Goal: Information Seeking & Learning: Learn about a topic

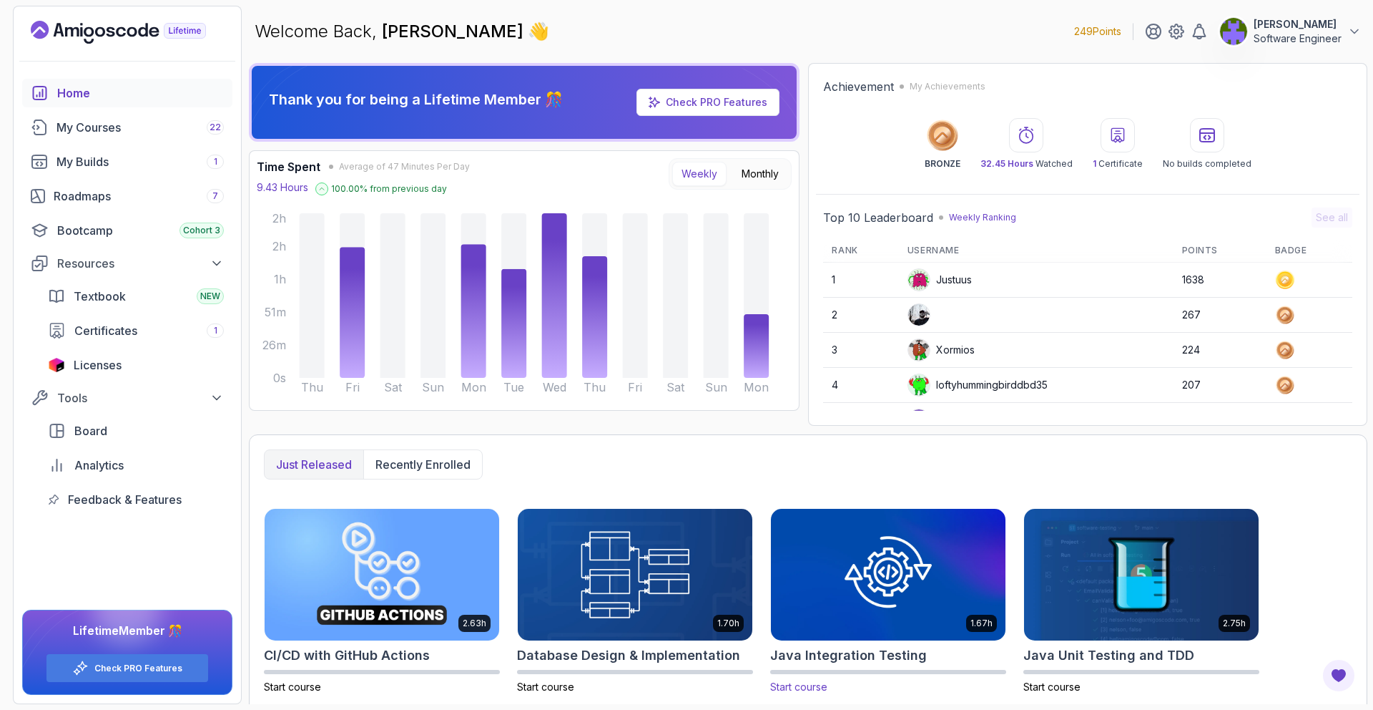
scroll to position [207, 0]
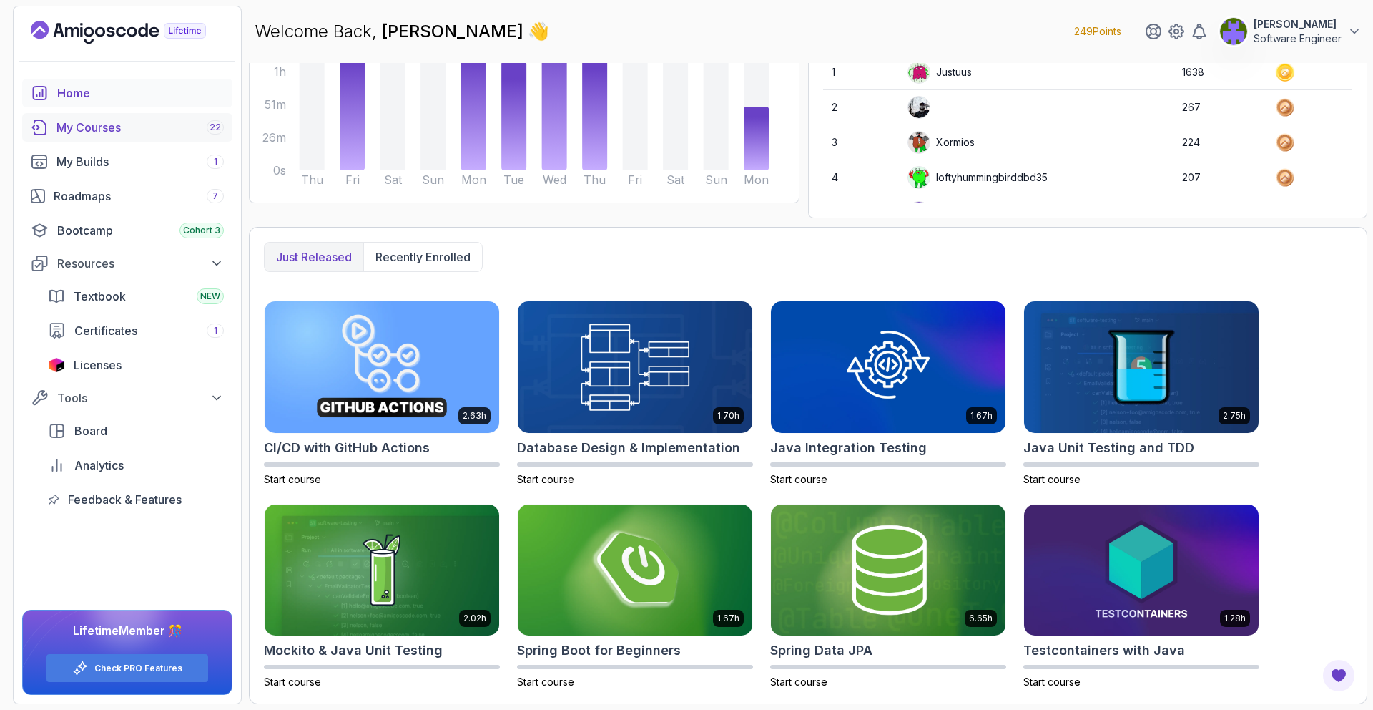
click at [175, 118] on link "My Courses 22" at bounding box center [127, 127] width 210 height 29
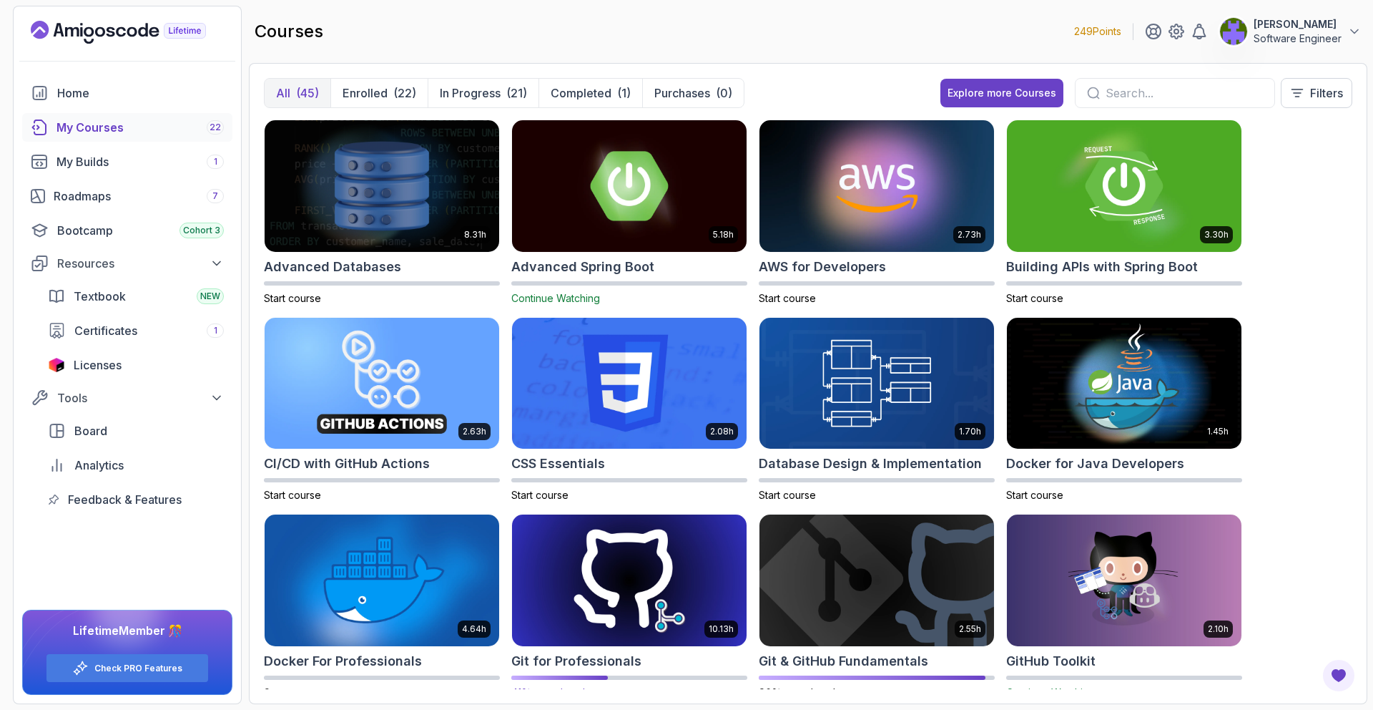
scroll to position [3, 0]
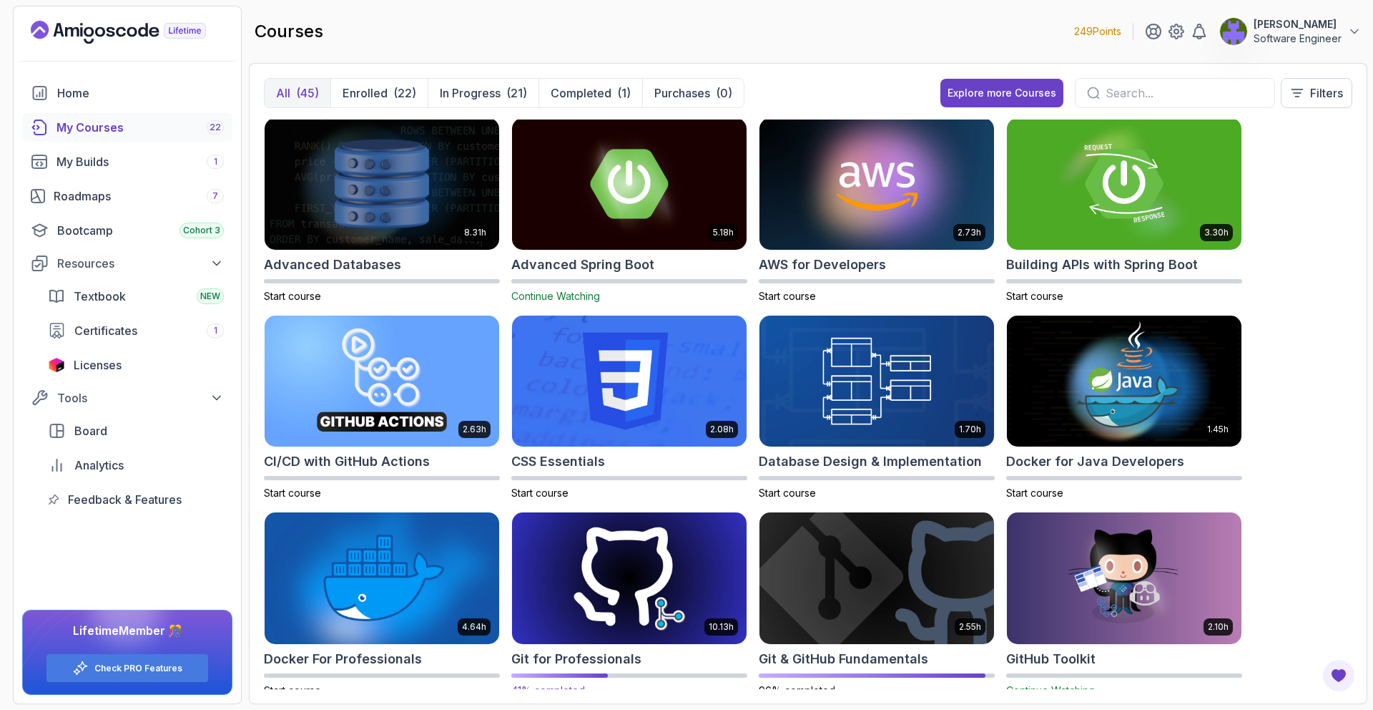
click at [625, 560] on img at bounding box center [629, 578] width 246 height 138
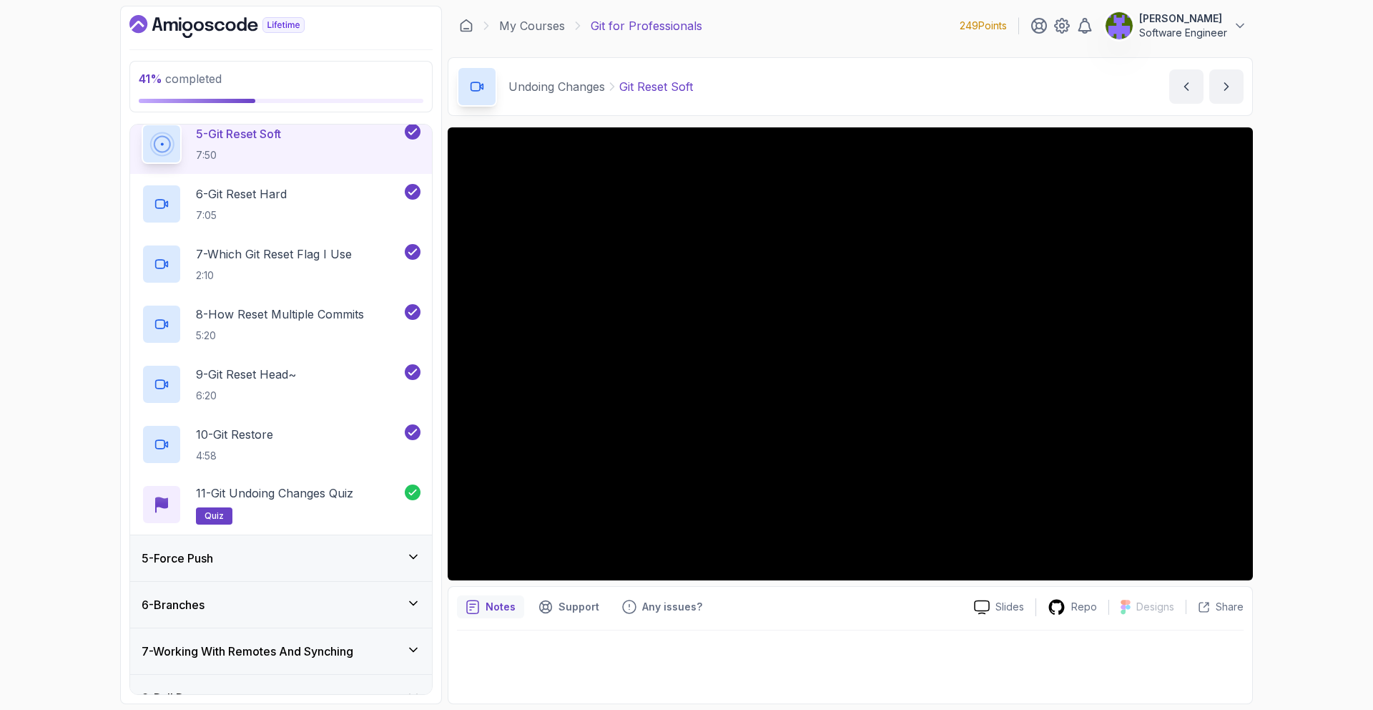
click at [388, 566] on div "5 - Force Push" at bounding box center [281, 558] width 302 height 46
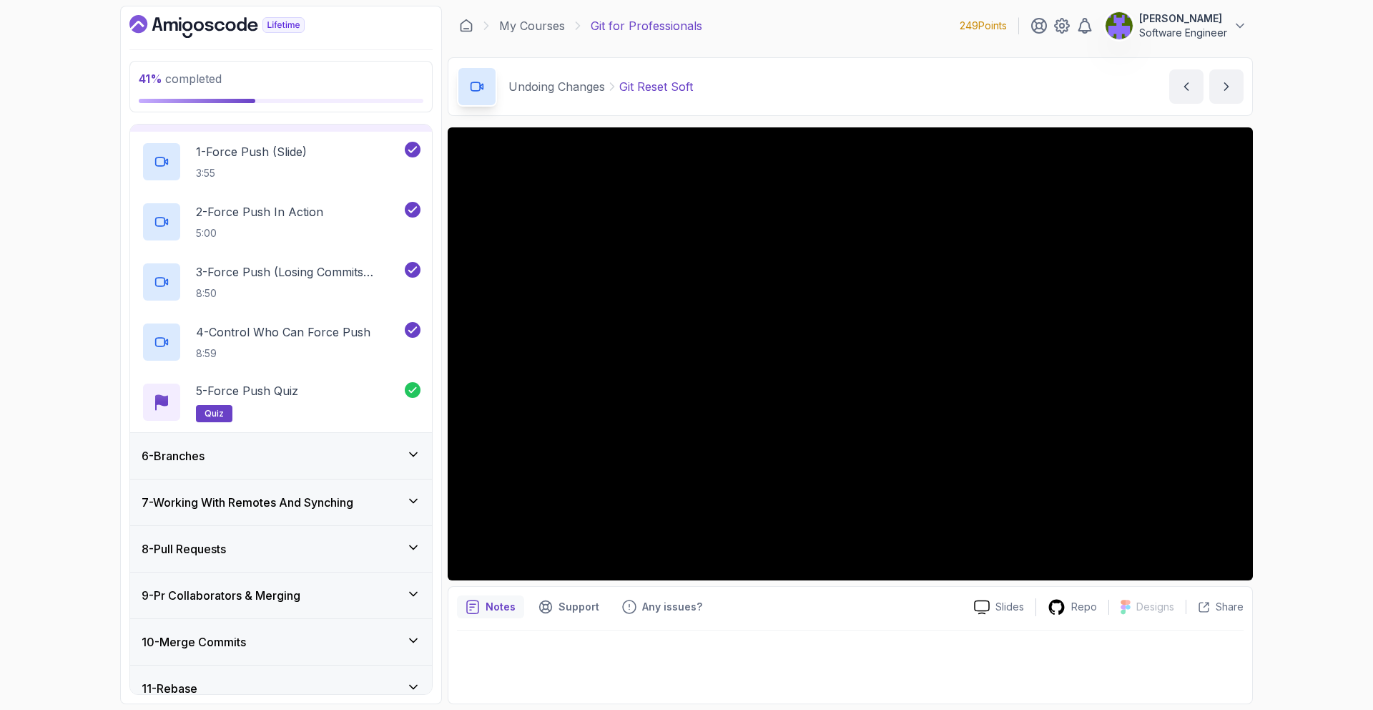
scroll to position [183, 0]
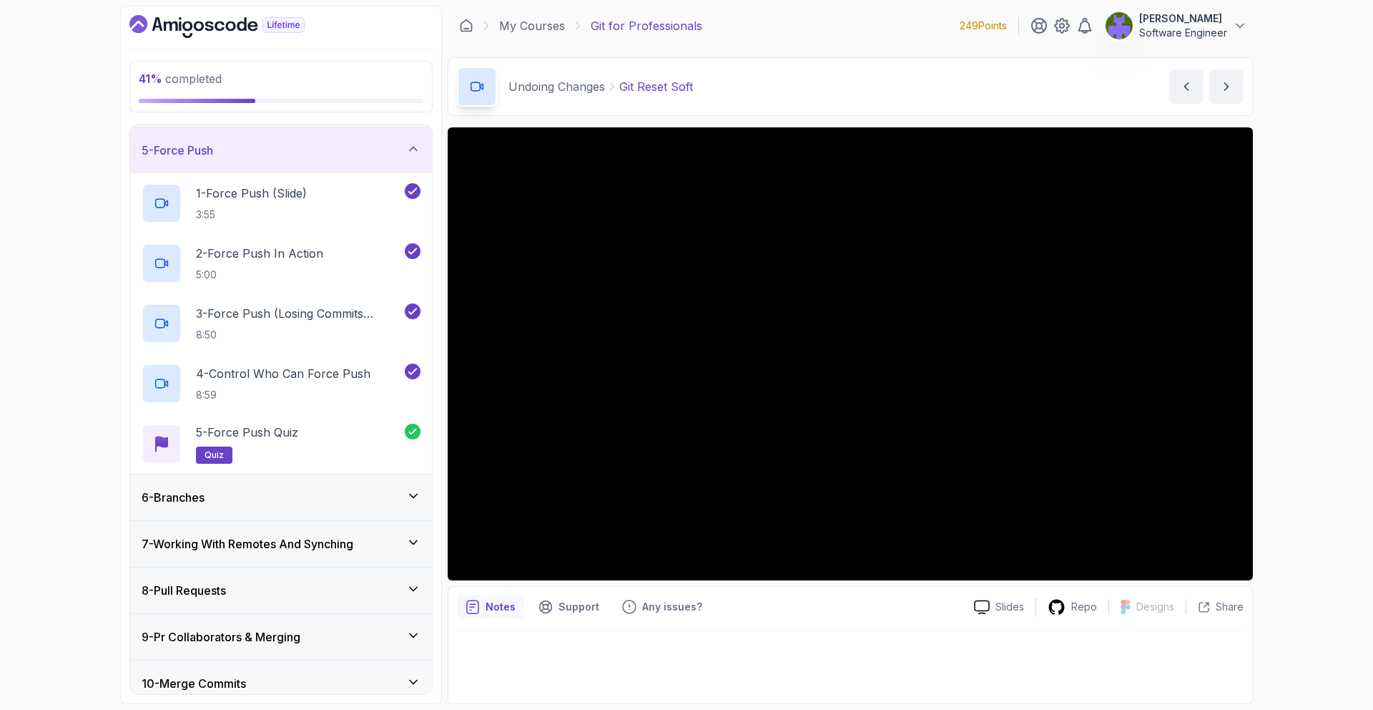
click at [381, 484] on div "6 - Branches" at bounding box center [281, 497] width 302 height 46
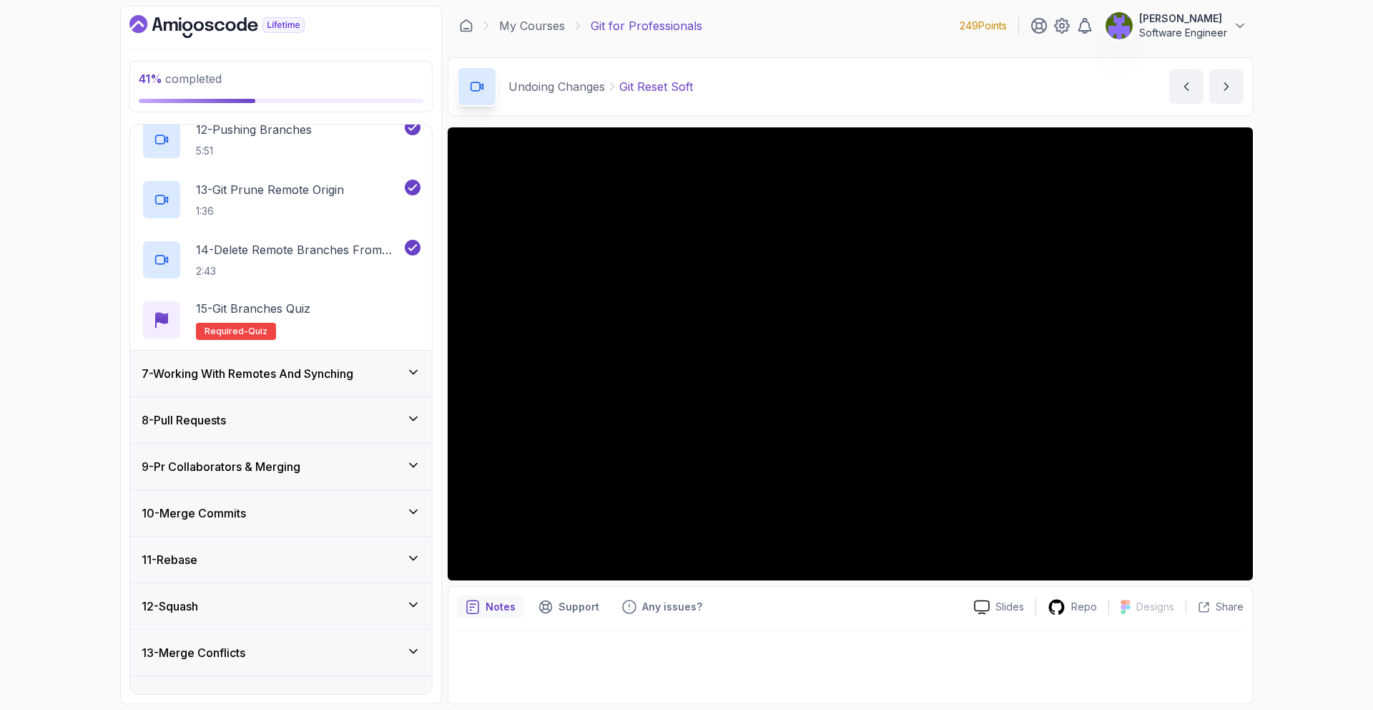
click at [387, 373] on div "7 - Working With Remotes And Synching" at bounding box center [281, 373] width 279 height 17
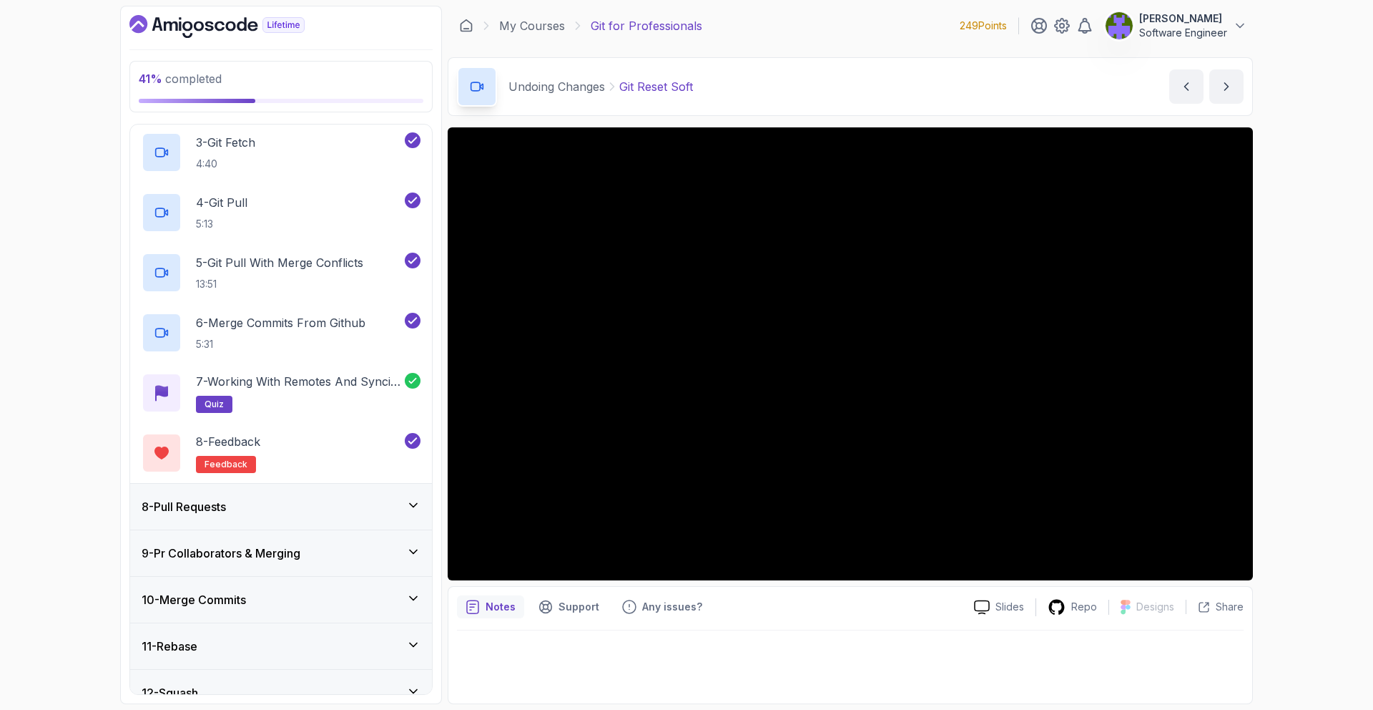
click at [393, 498] on div "8 - Pull Requests" at bounding box center [281, 506] width 279 height 17
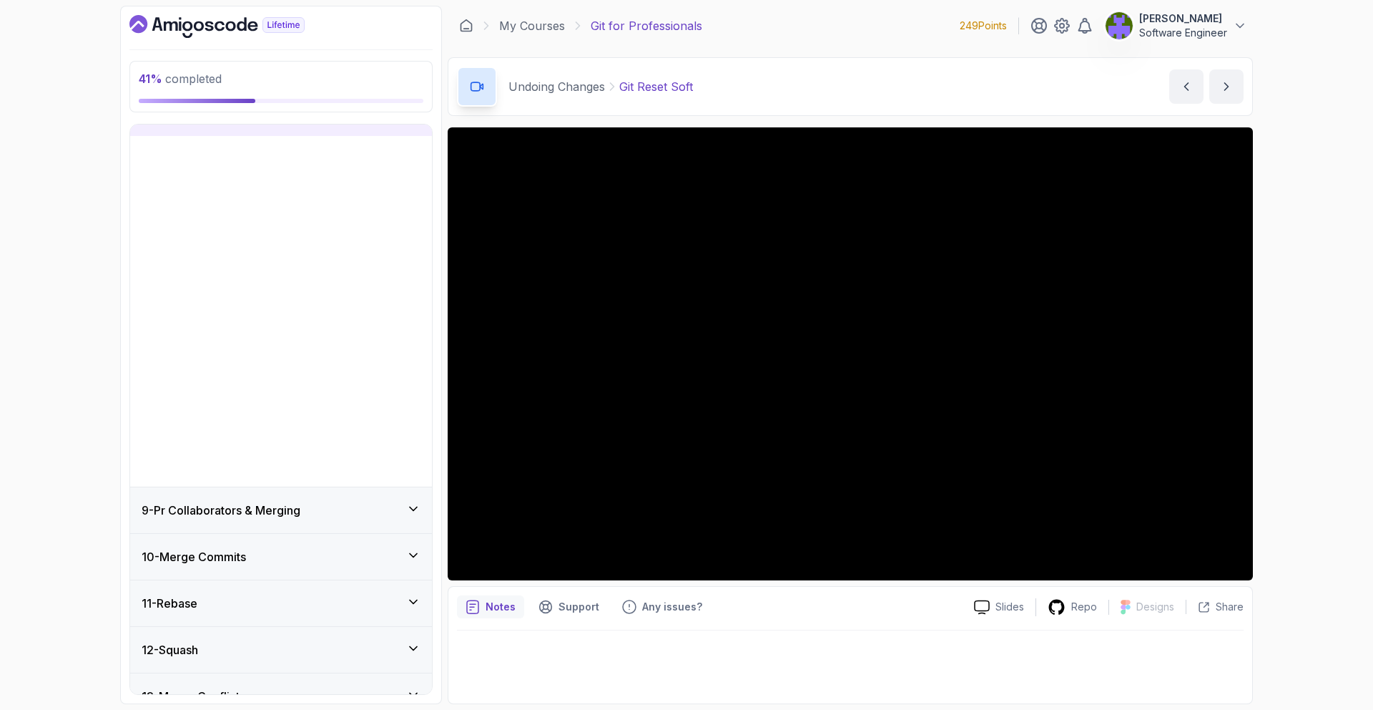
scroll to position [360, 0]
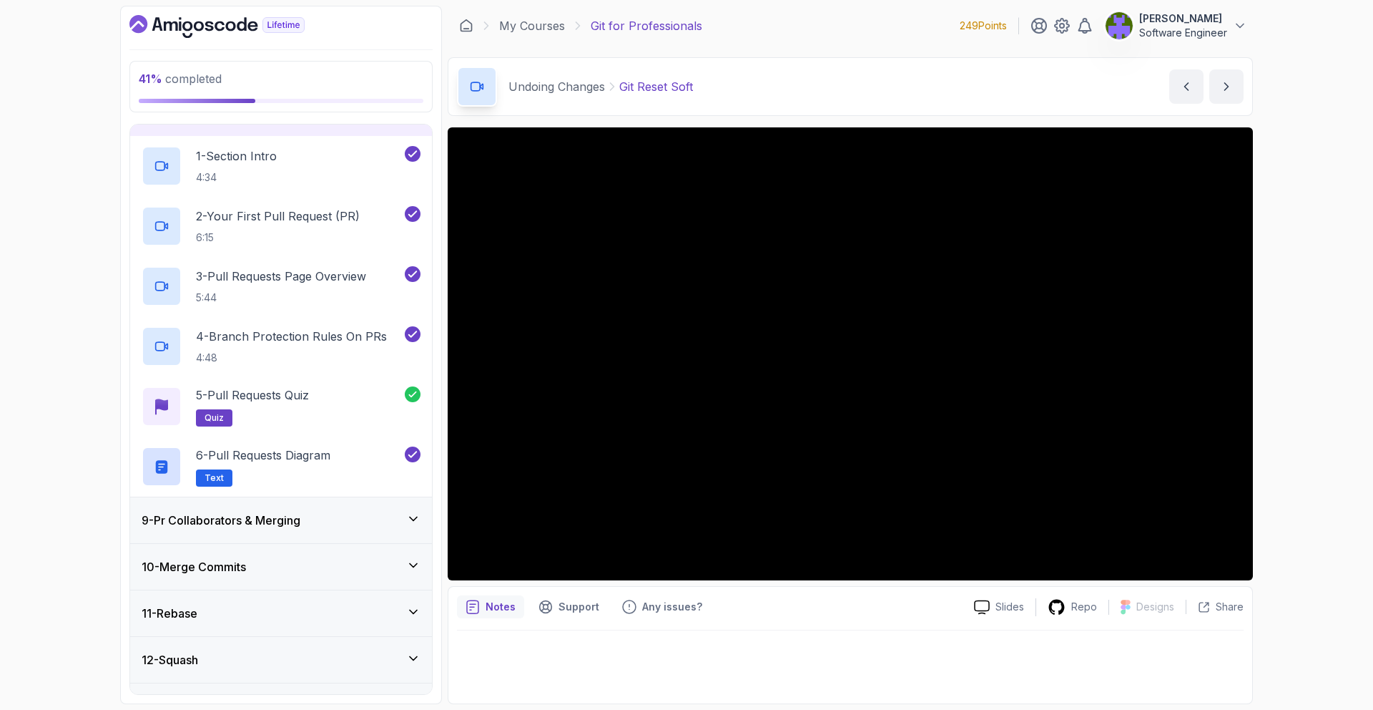
click at [387, 523] on div "9 - Pr Collaborators & Merging" at bounding box center [281, 519] width 279 height 17
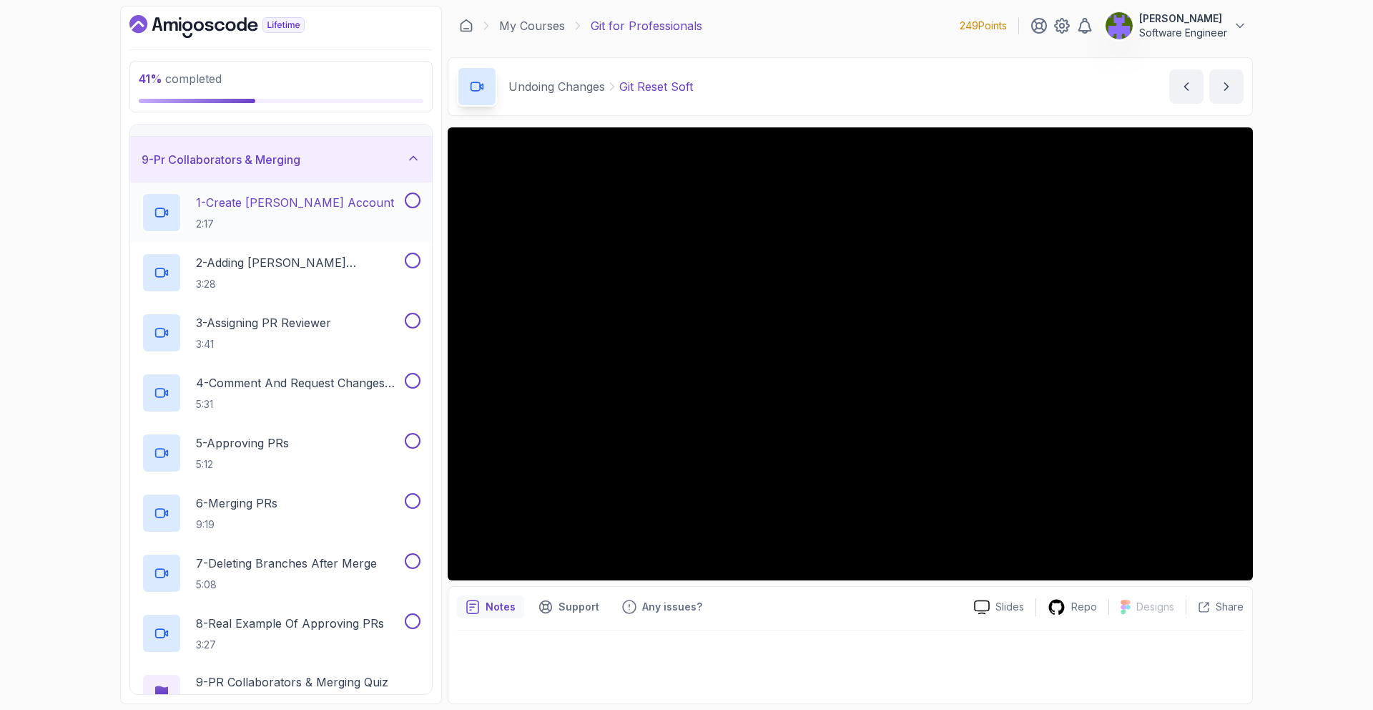
click at [380, 210] on div "1 - Create Jamila Github Account 2:17" at bounding box center [272, 212] width 260 height 40
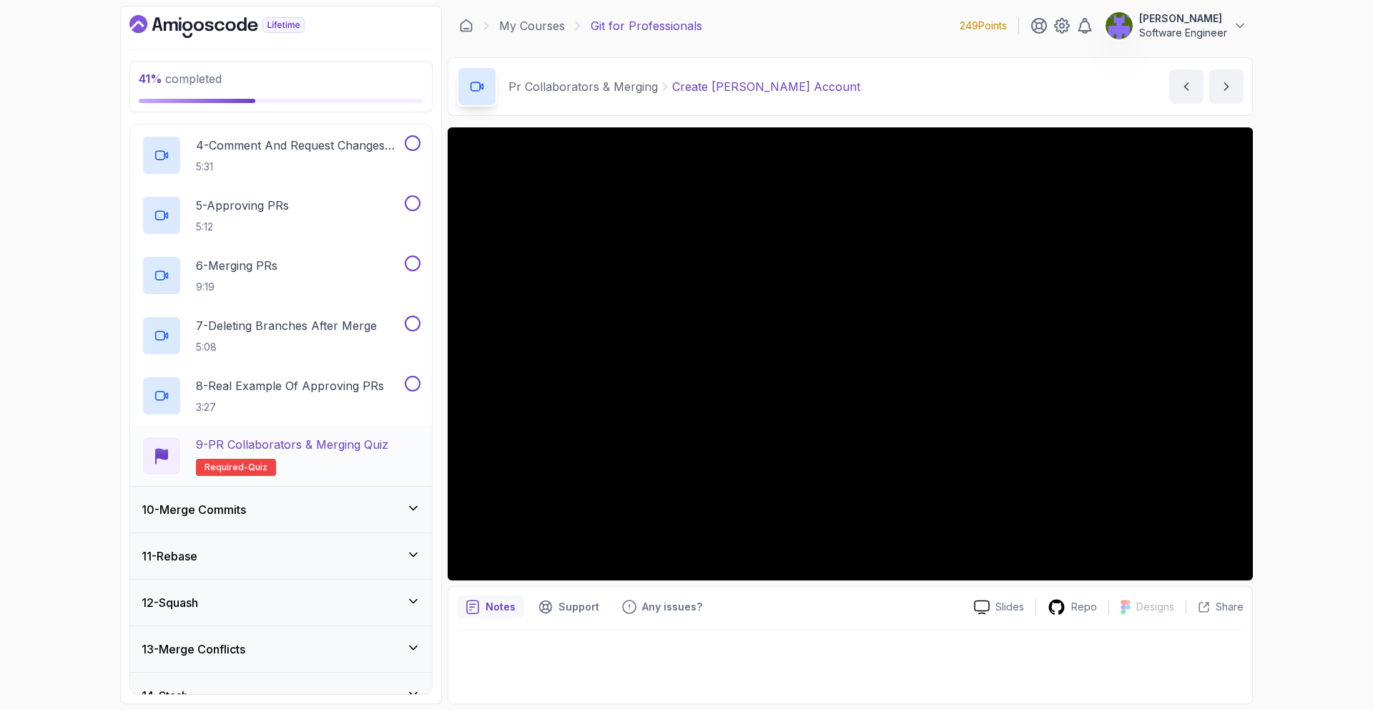
scroll to position [603, 0]
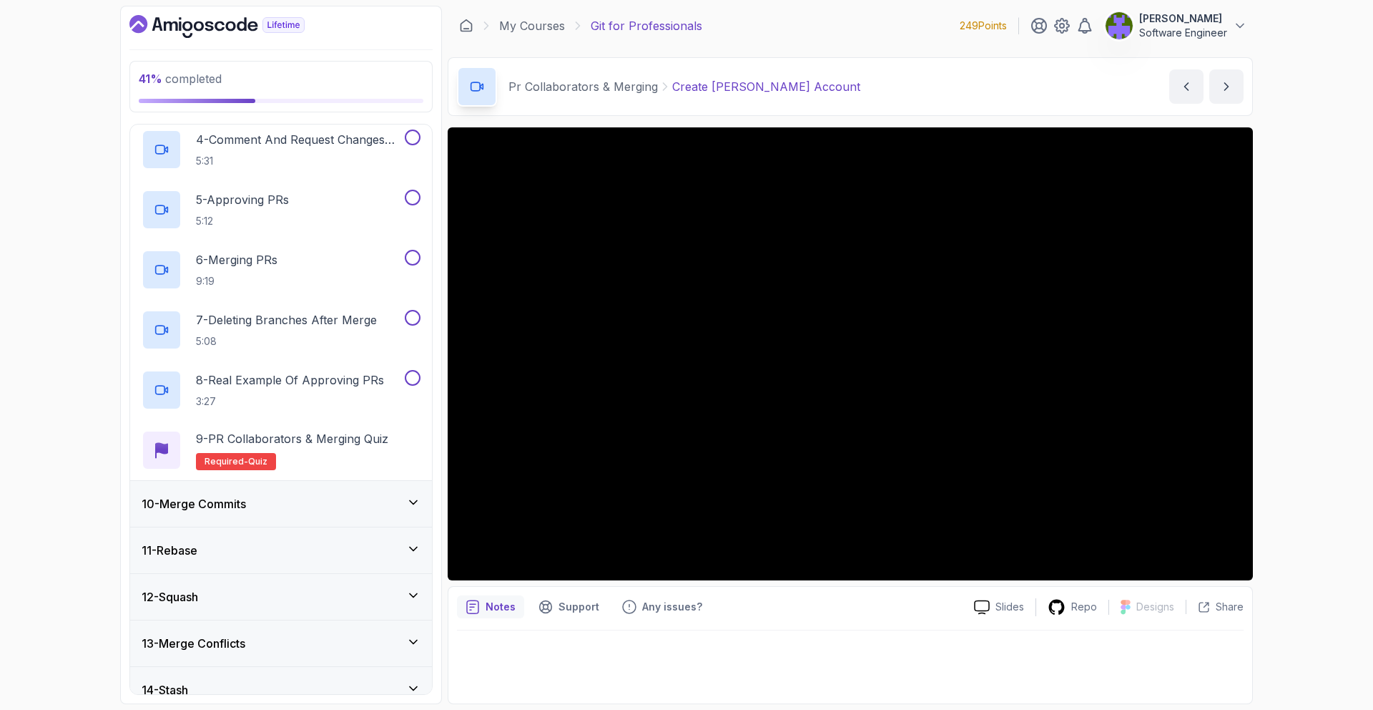
click at [382, 500] on div "10 - Merge Commits" at bounding box center [281, 503] width 279 height 17
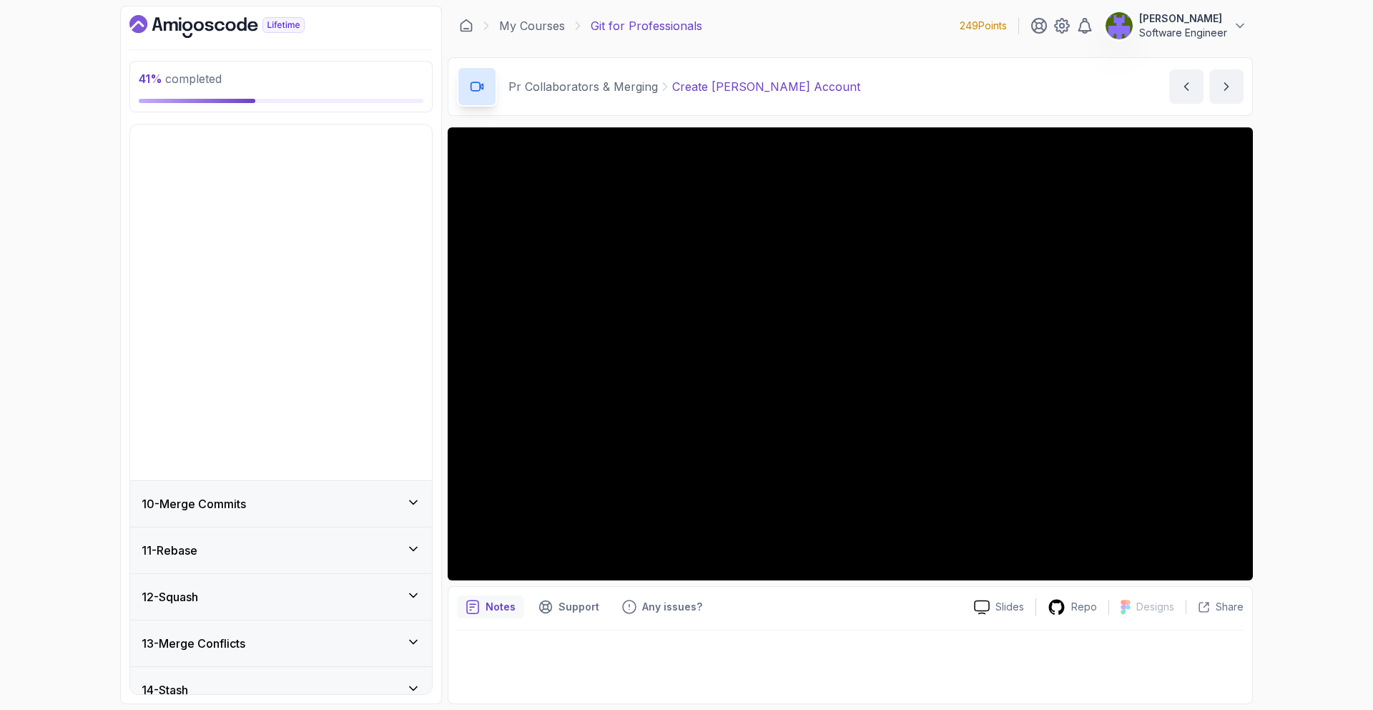
scroll to position [360, 0]
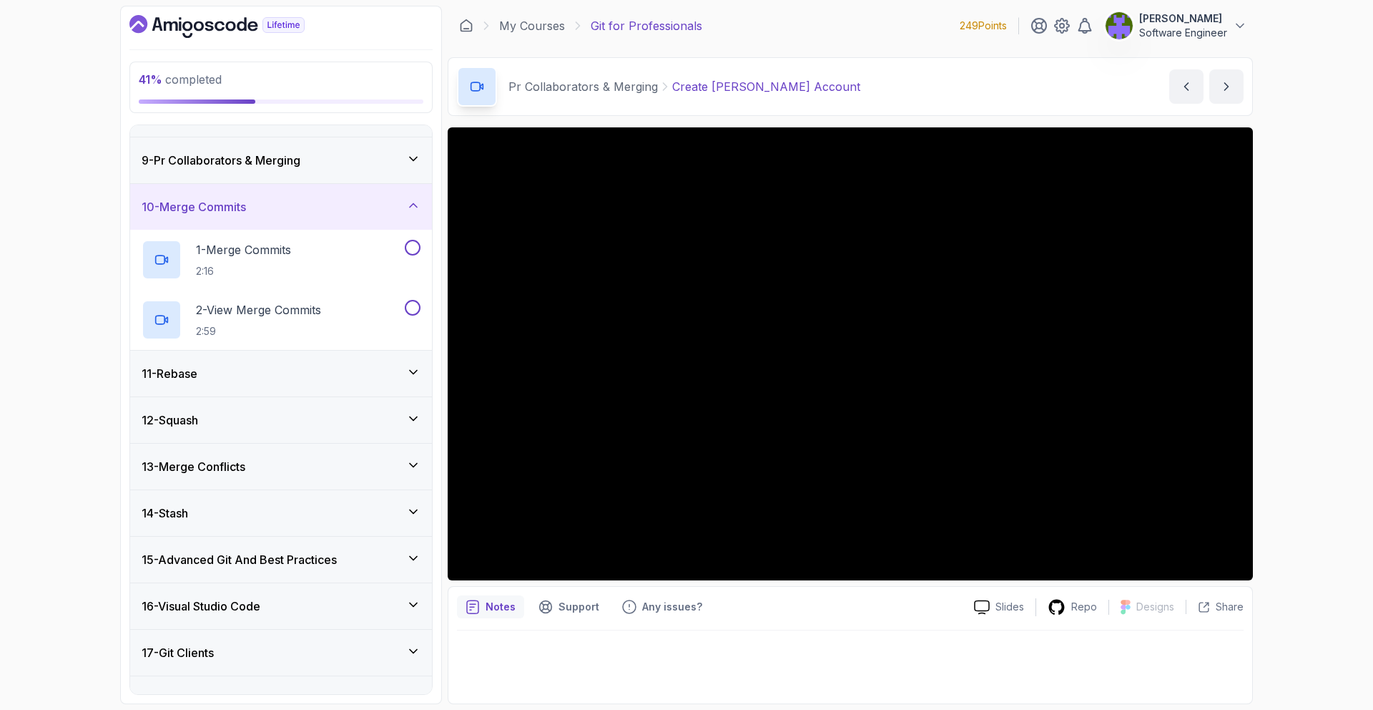
click at [394, 213] on div "10 - Merge Commits" at bounding box center [281, 206] width 279 height 17
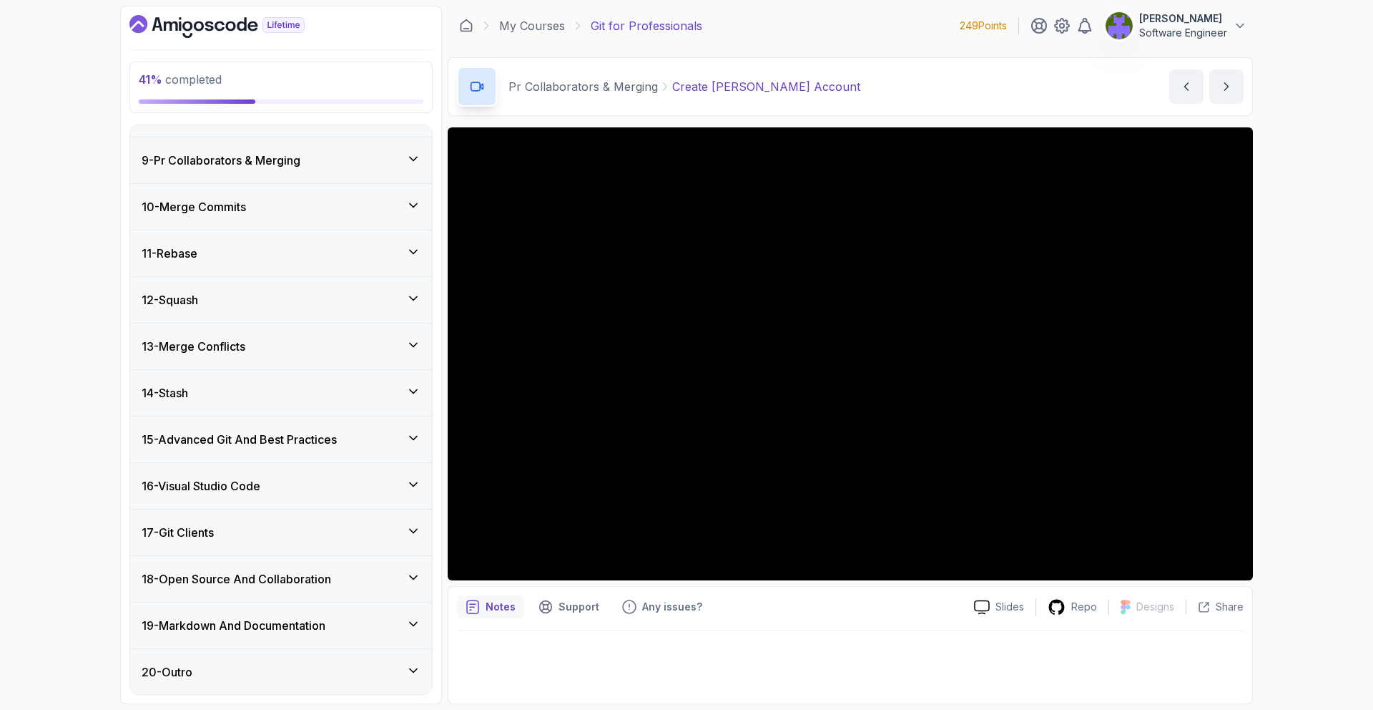
click at [387, 152] on div "9 - Pr Collaborators & Merging" at bounding box center [281, 160] width 279 height 17
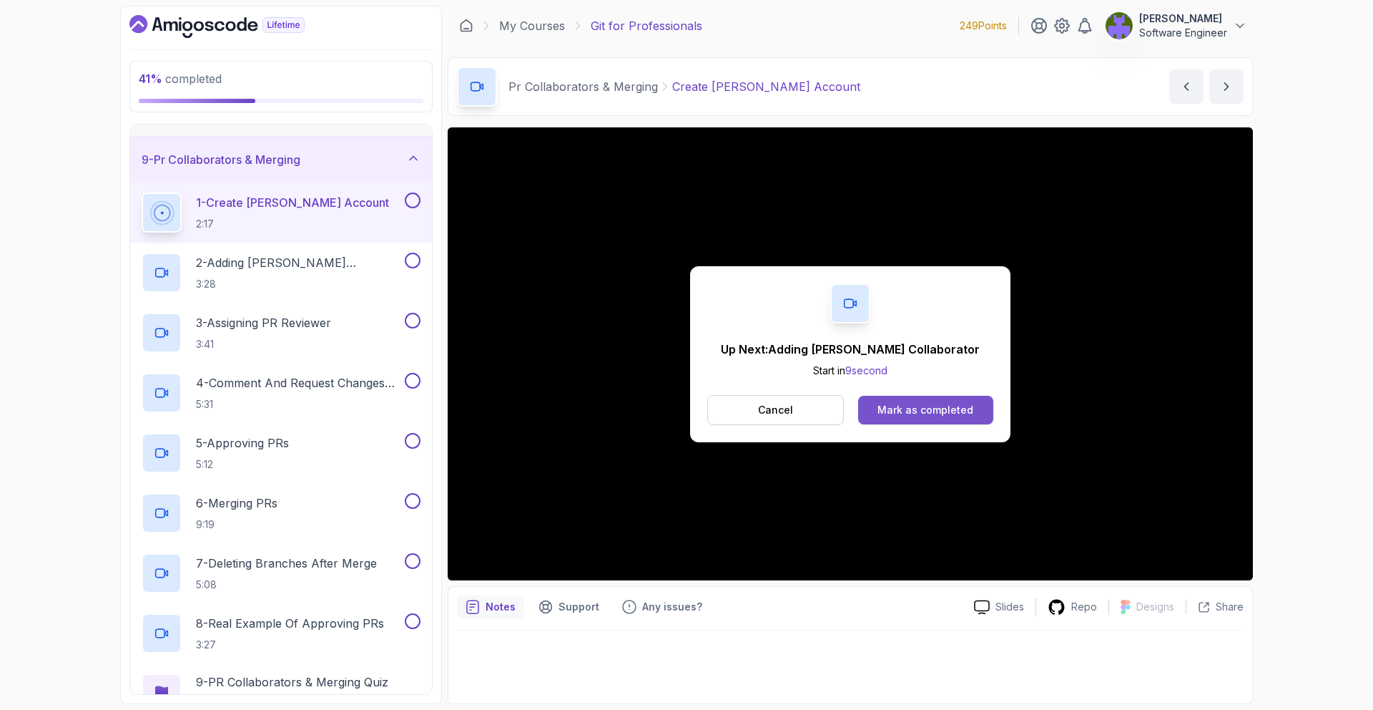
click at [906, 404] on div "Mark as completed" at bounding box center [926, 410] width 96 height 14
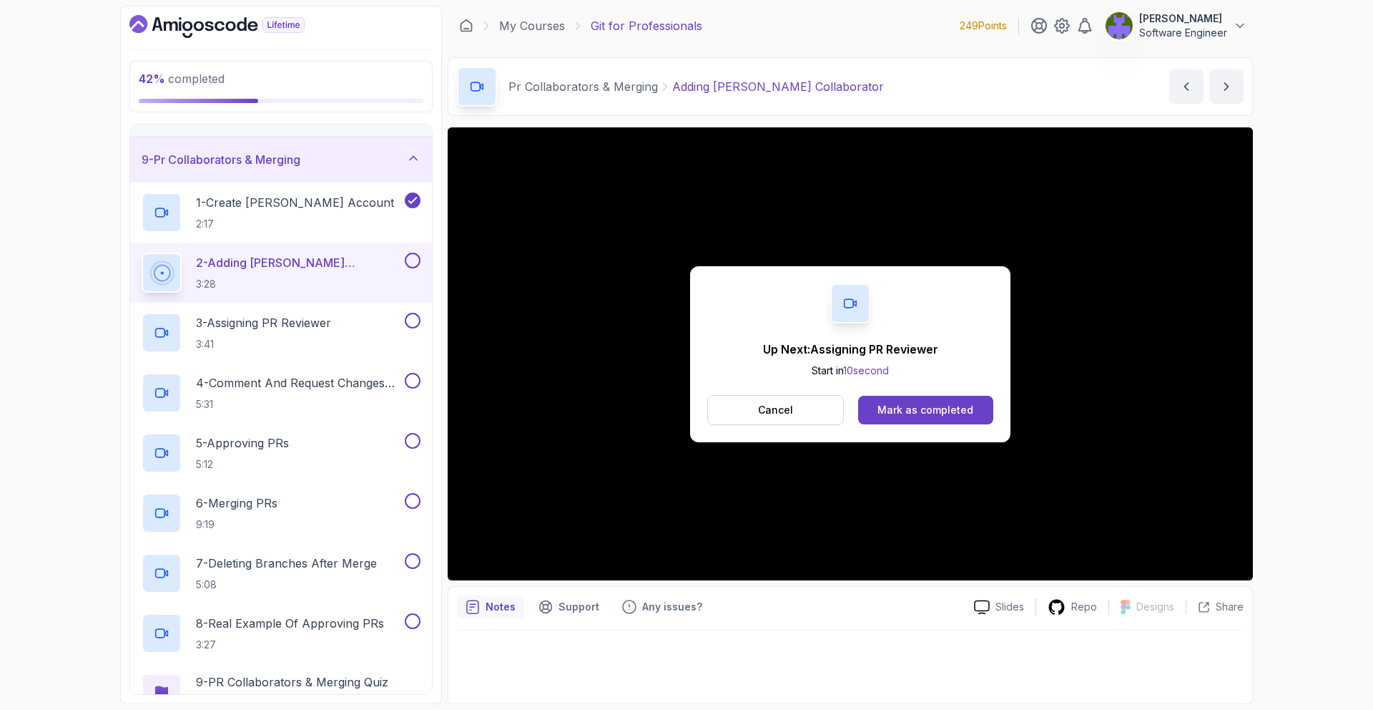
click at [731, 411] on button "Cancel" at bounding box center [775, 410] width 137 height 30
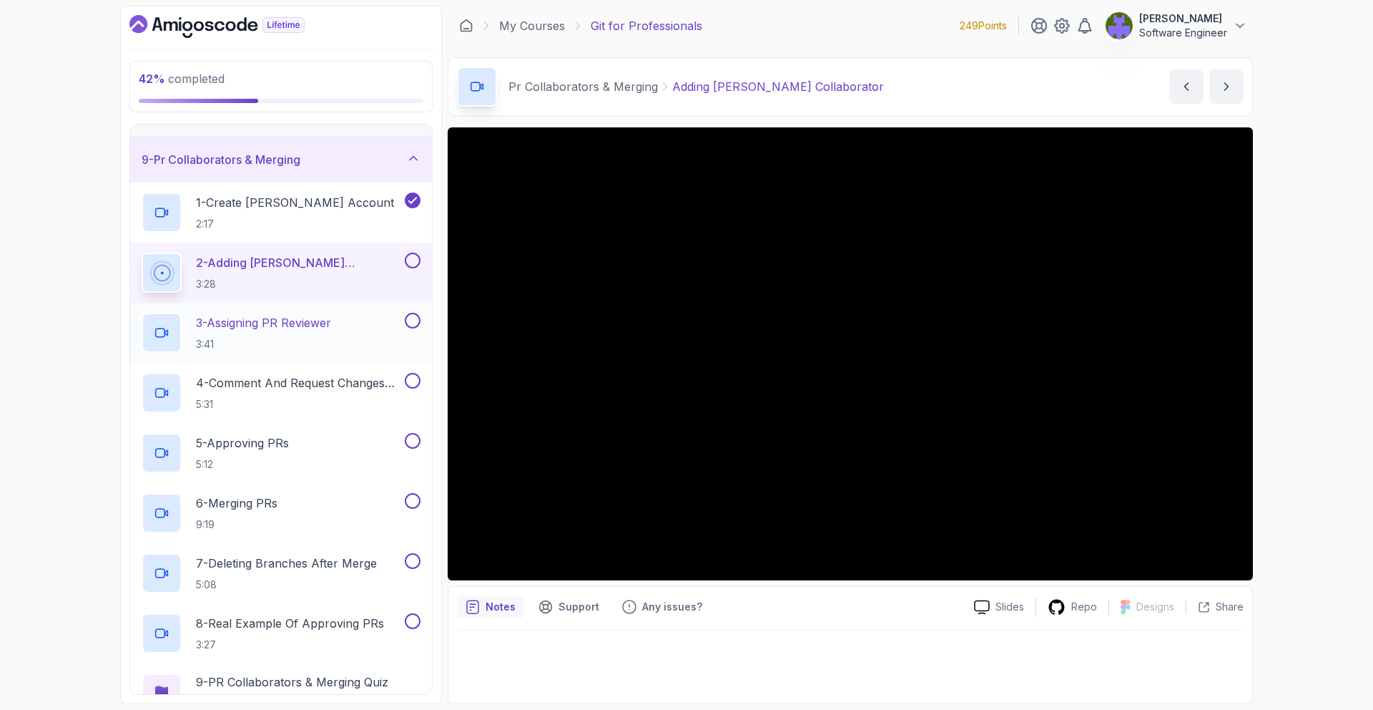
click at [374, 323] on div "3 - Assigning PR Reviewer 3:41" at bounding box center [272, 333] width 260 height 40
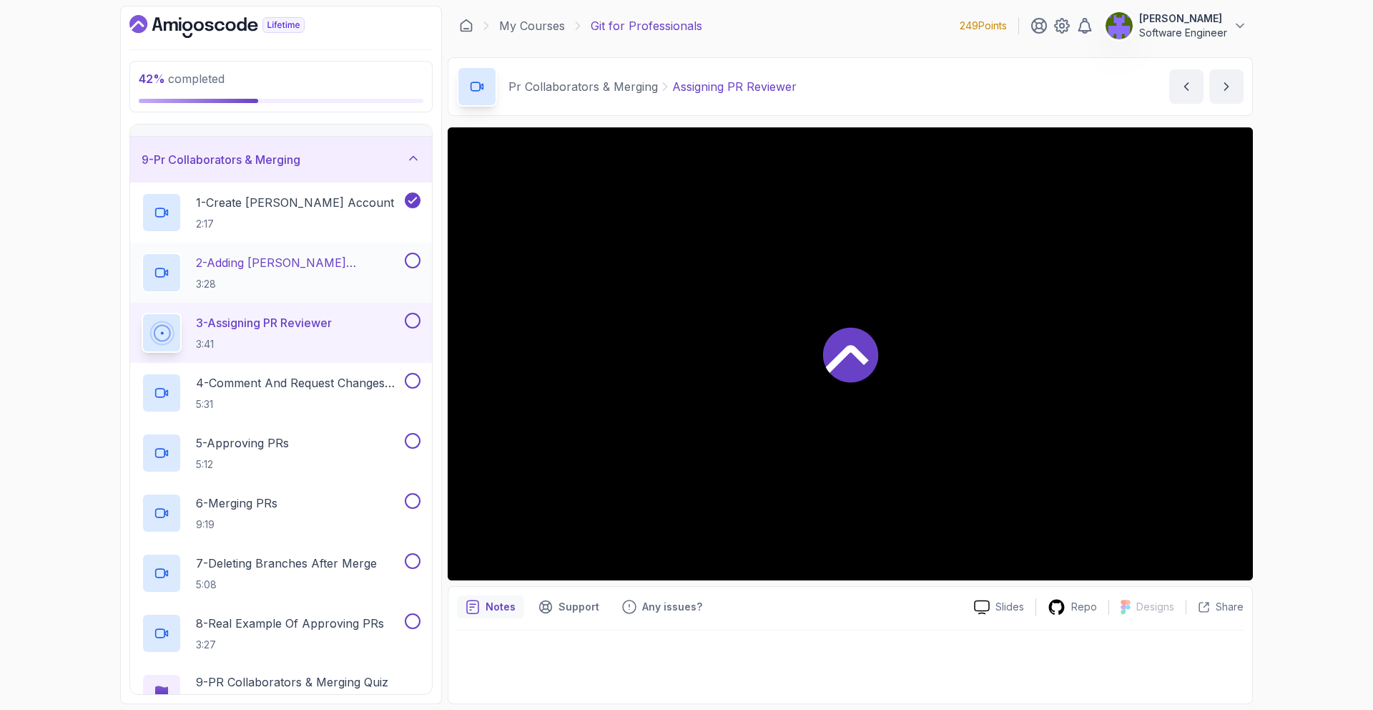
click at [418, 260] on button at bounding box center [413, 260] width 16 height 16
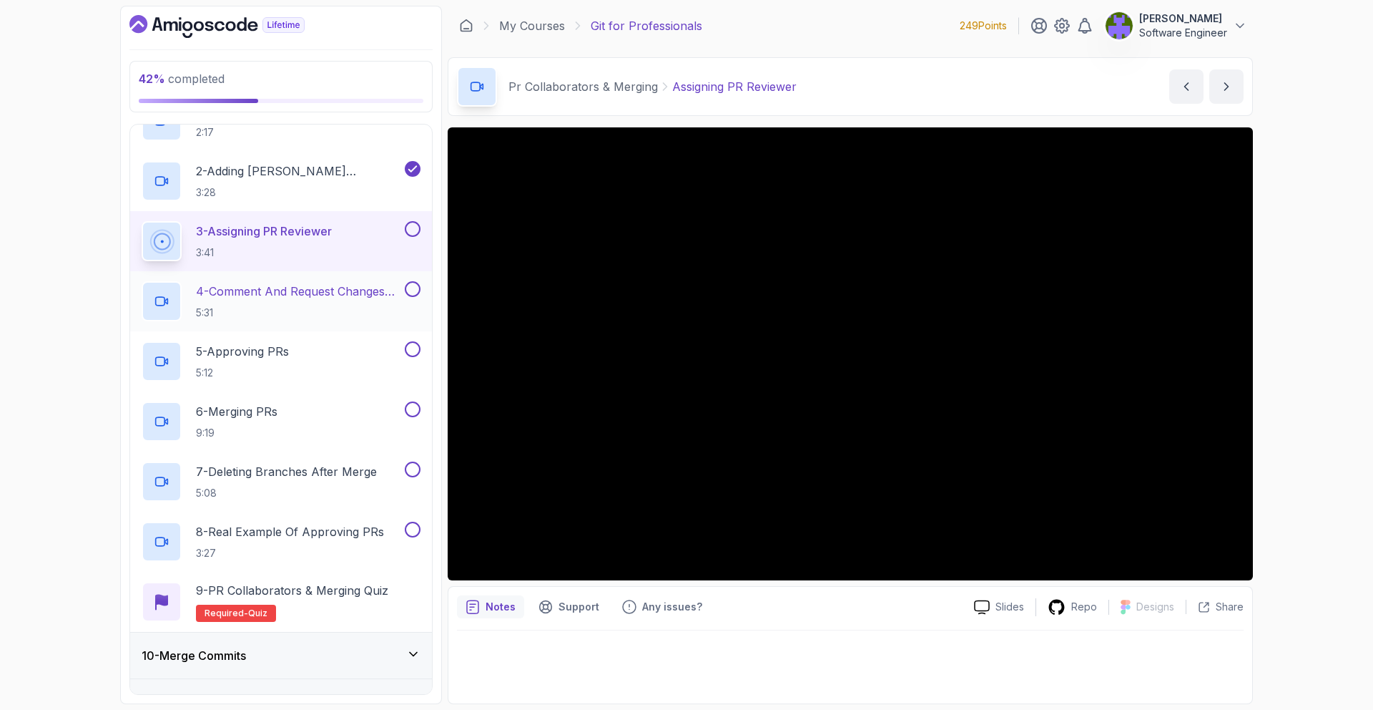
scroll to position [467, 0]
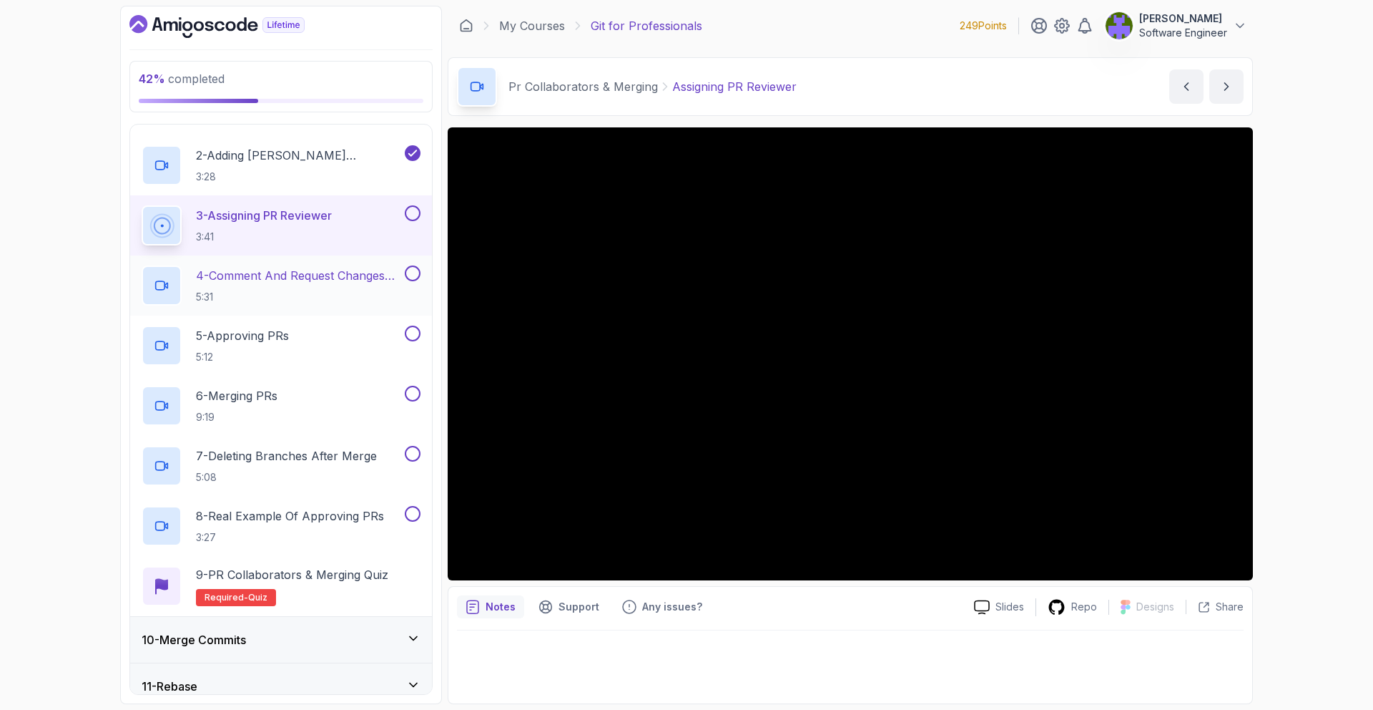
click at [376, 296] on p "5:31" at bounding box center [299, 297] width 206 height 14
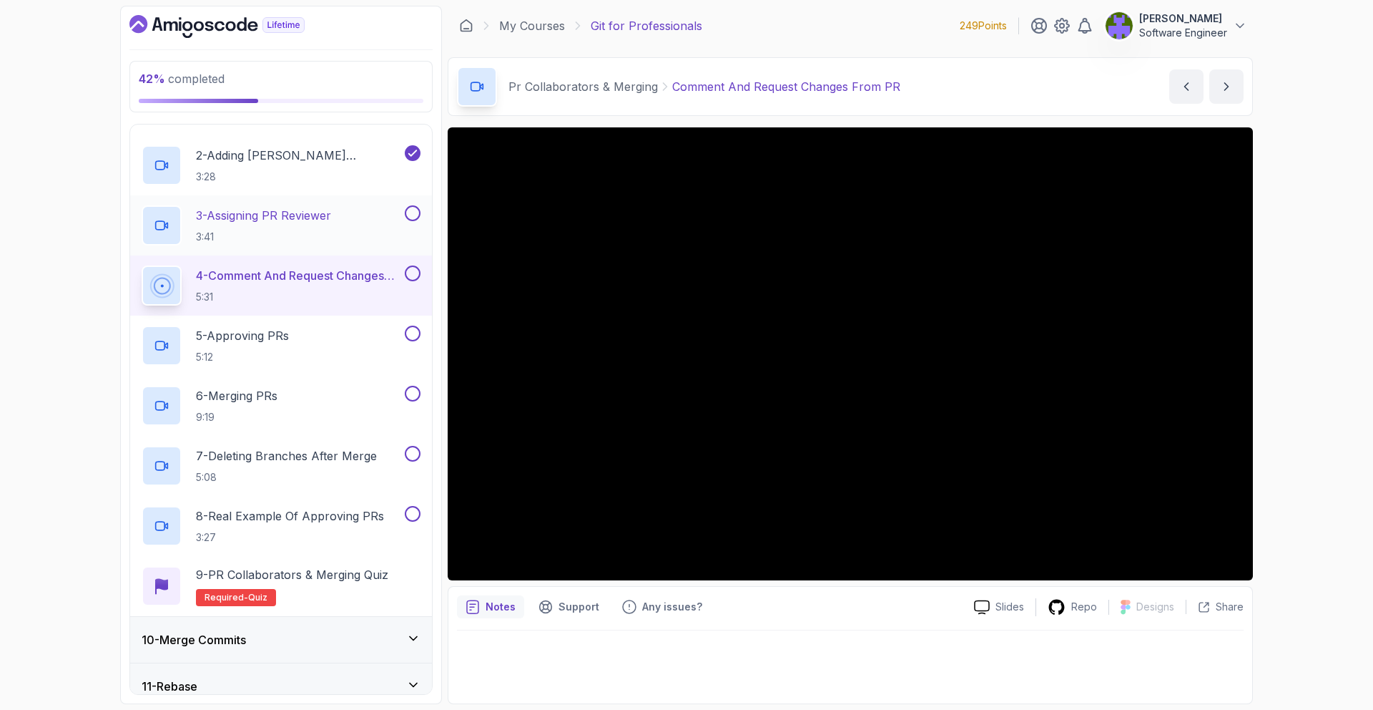
click at [406, 215] on button at bounding box center [413, 213] width 16 height 16
click at [245, 679] on div "11 - Rebase" at bounding box center [281, 685] width 279 height 17
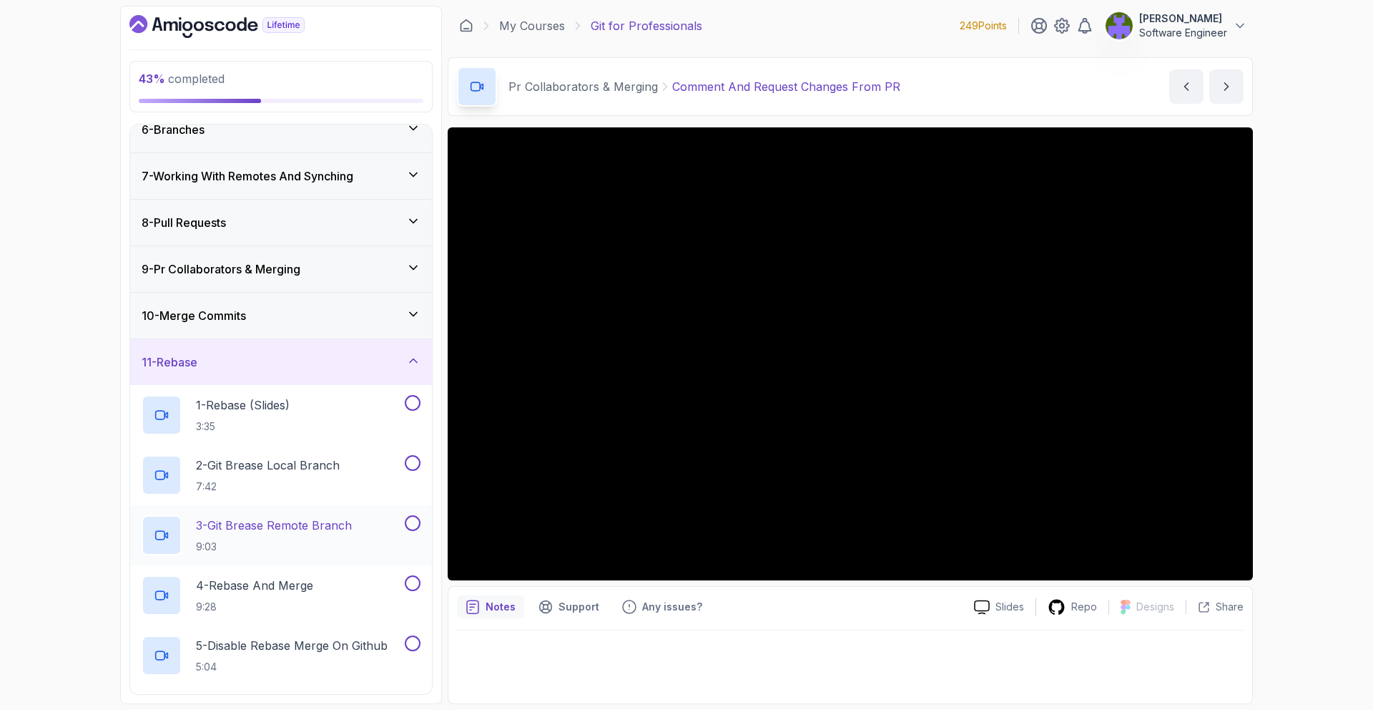
scroll to position [237, 0]
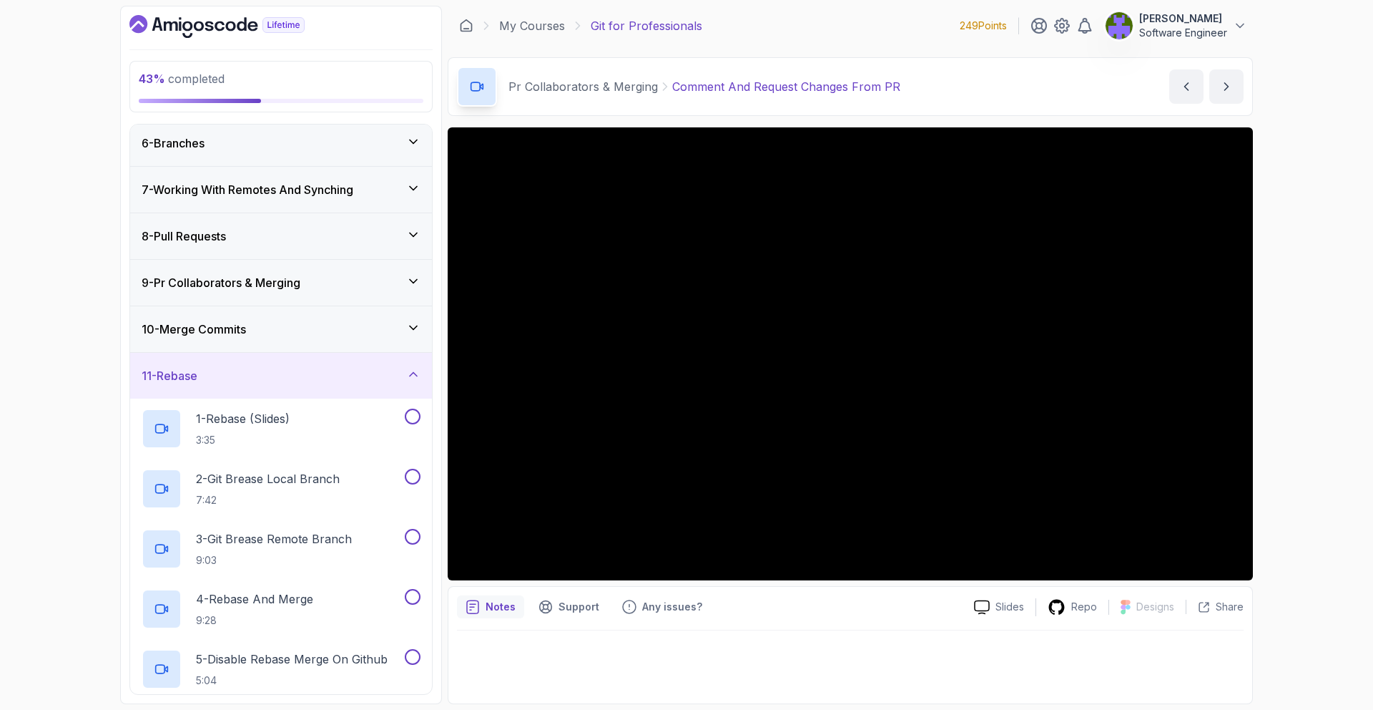
click at [379, 293] on div "9 - Pr Collaborators & Merging" at bounding box center [281, 283] width 302 height 46
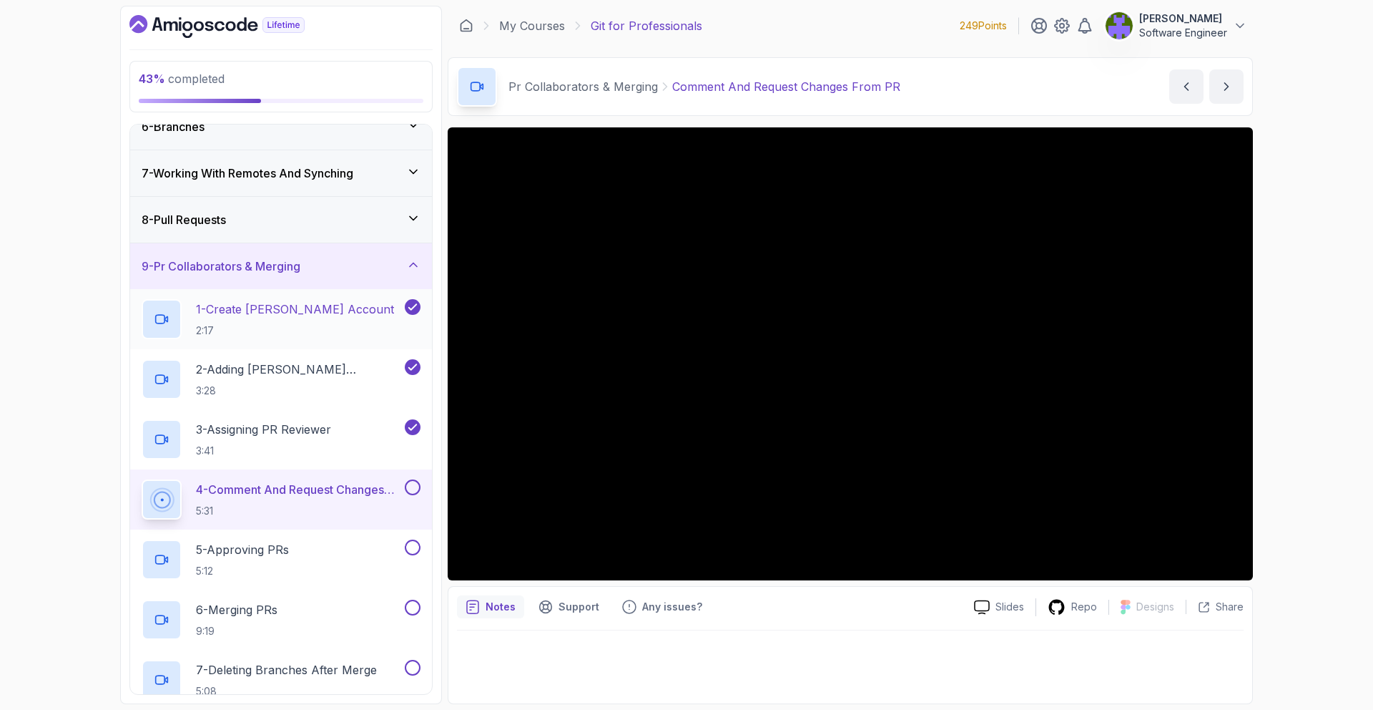
scroll to position [0, 0]
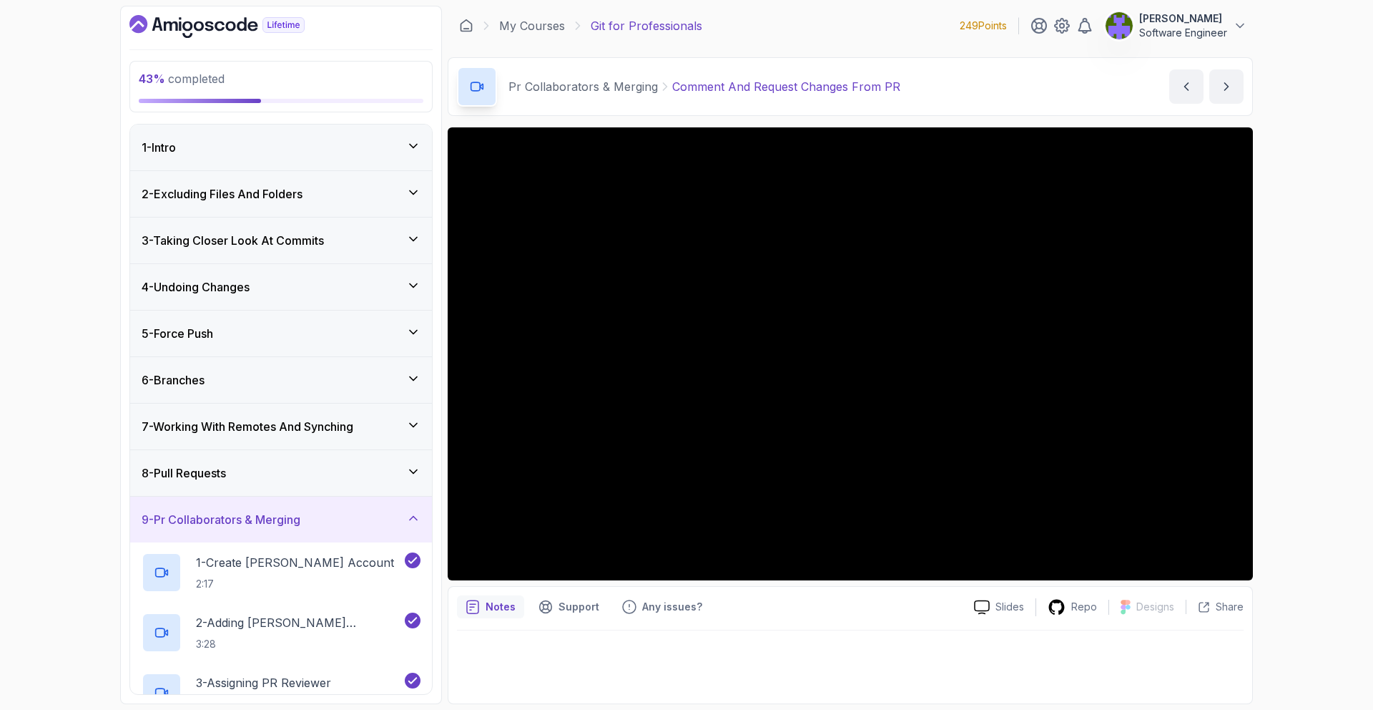
click at [337, 325] on div "5 - Force Push" at bounding box center [281, 333] width 279 height 17
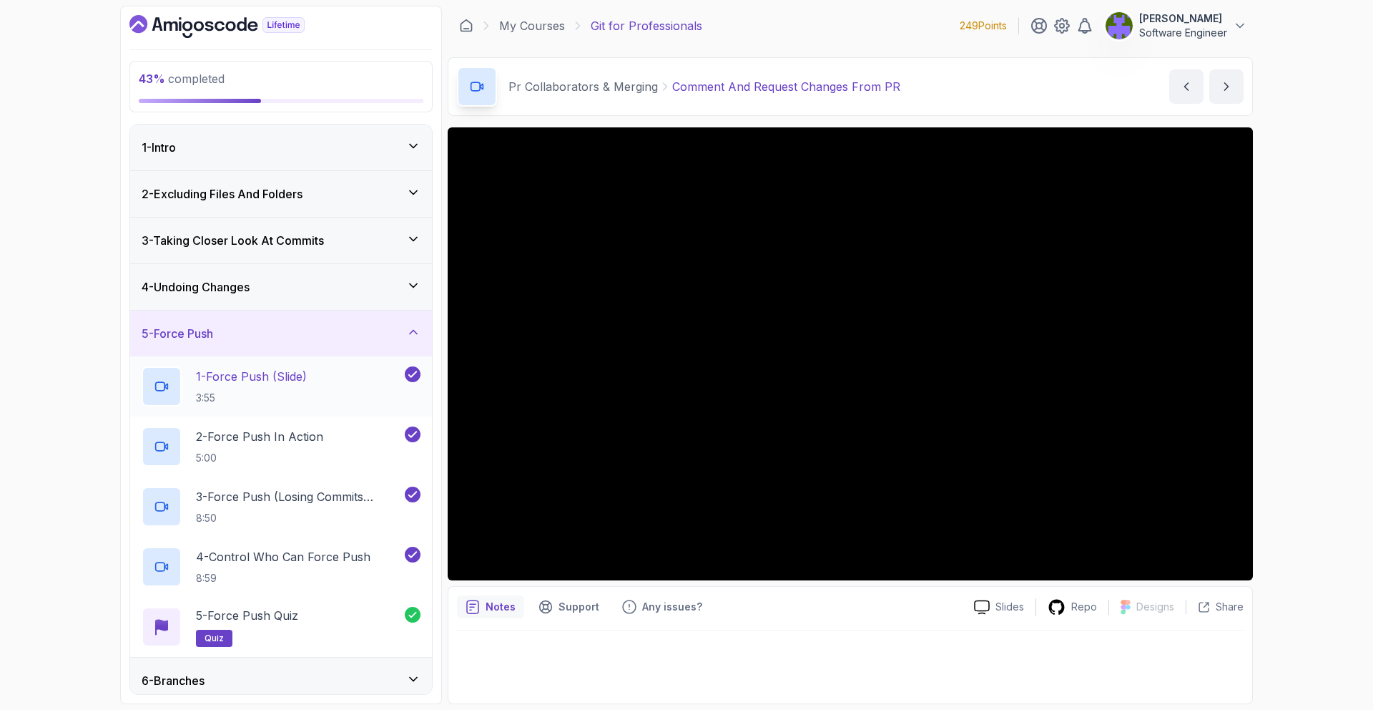
drag, startPoint x: 337, startPoint y: 327, endPoint x: 337, endPoint y: 373, distance: 45.8
click at [337, 328] on div "5 - Force Push" at bounding box center [281, 333] width 279 height 17
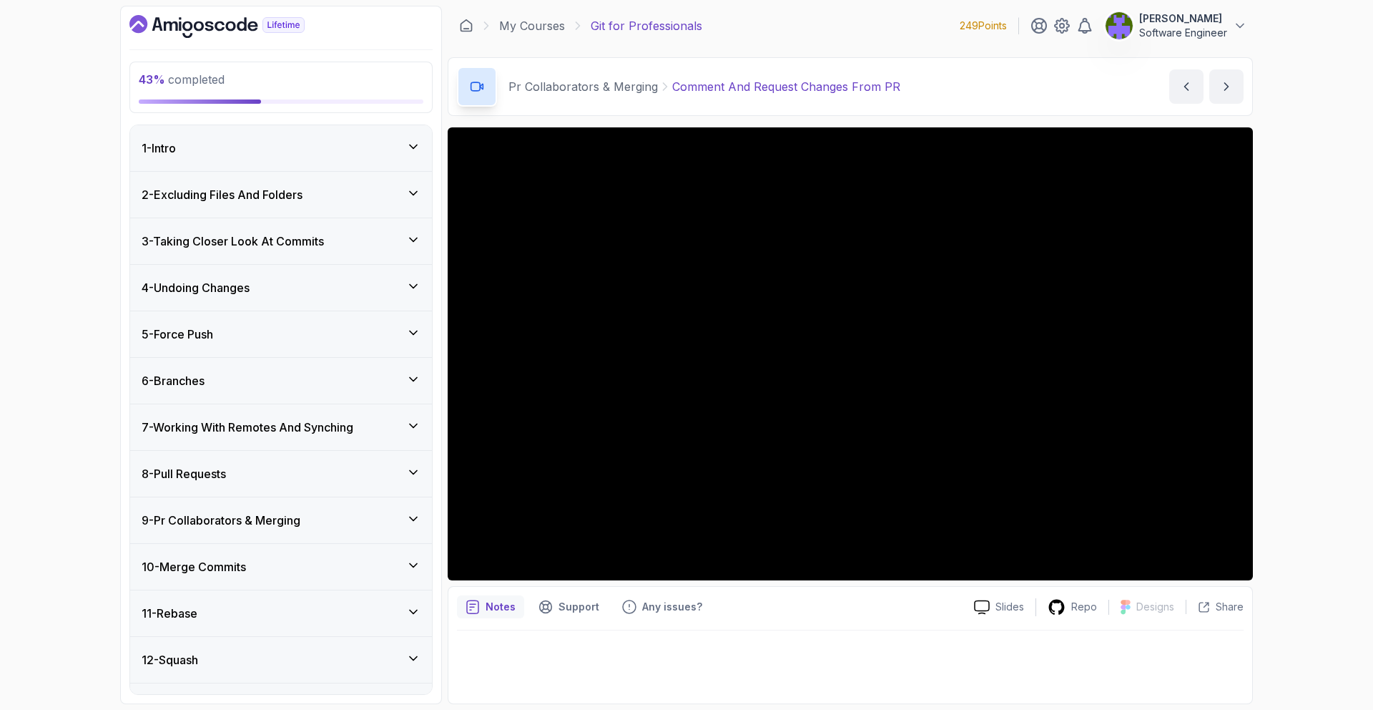
click at [340, 387] on div "6 - Branches" at bounding box center [281, 380] width 279 height 17
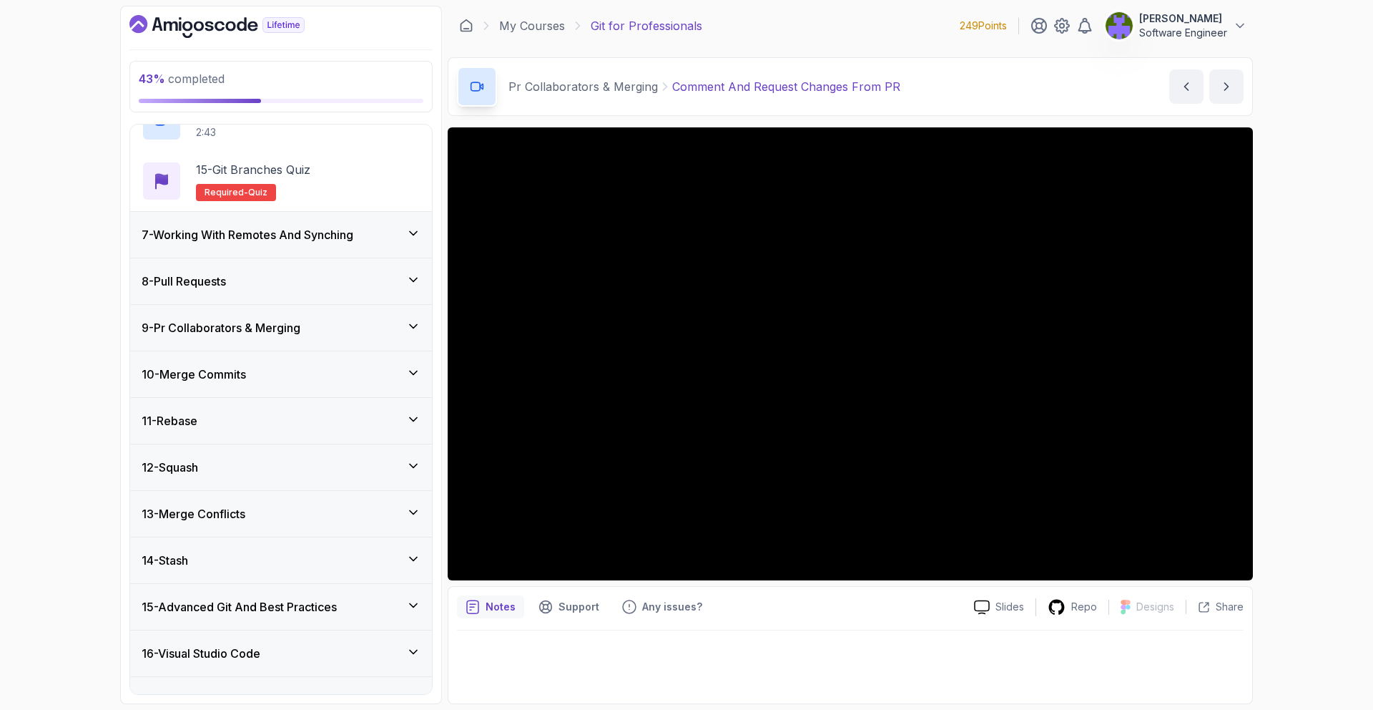
click at [368, 262] on div "8 - Pull Requests" at bounding box center [281, 281] width 302 height 46
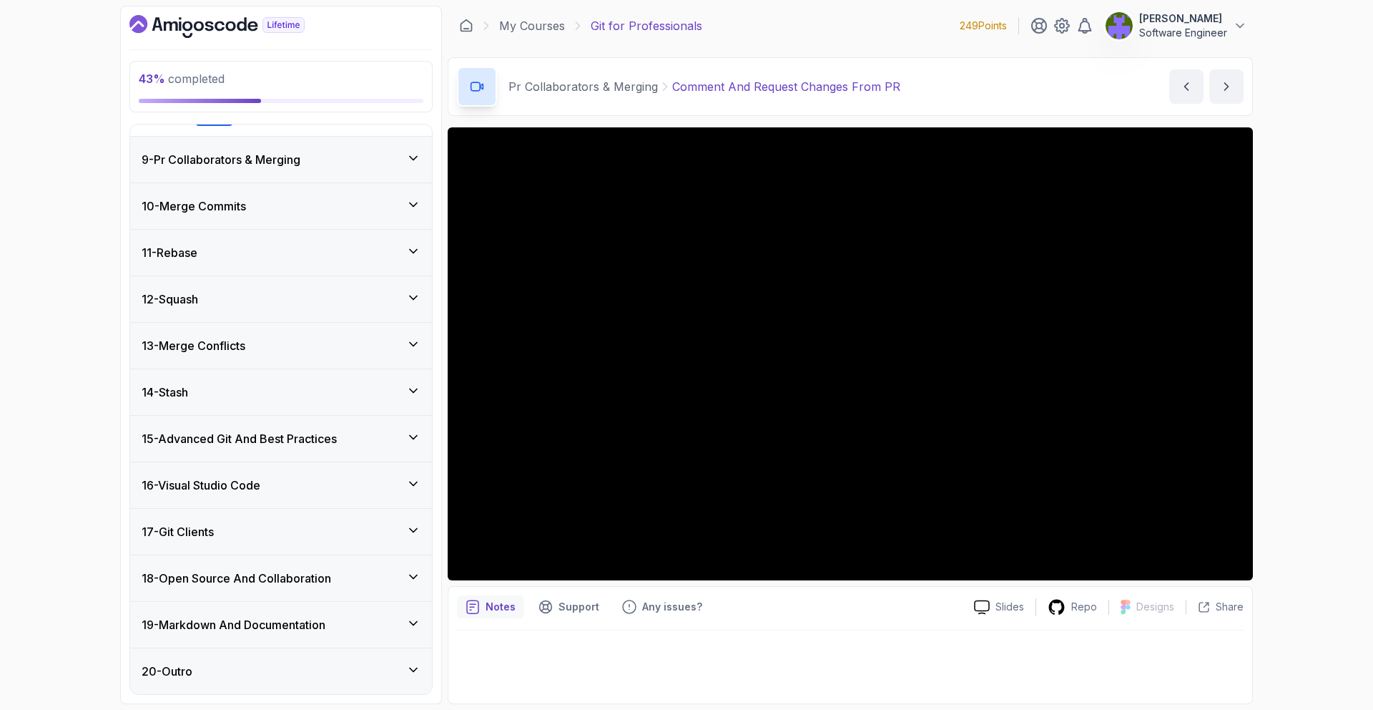
click at [355, 374] on div "14 - Stash" at bounding box center [281, 392] width 302 height 46
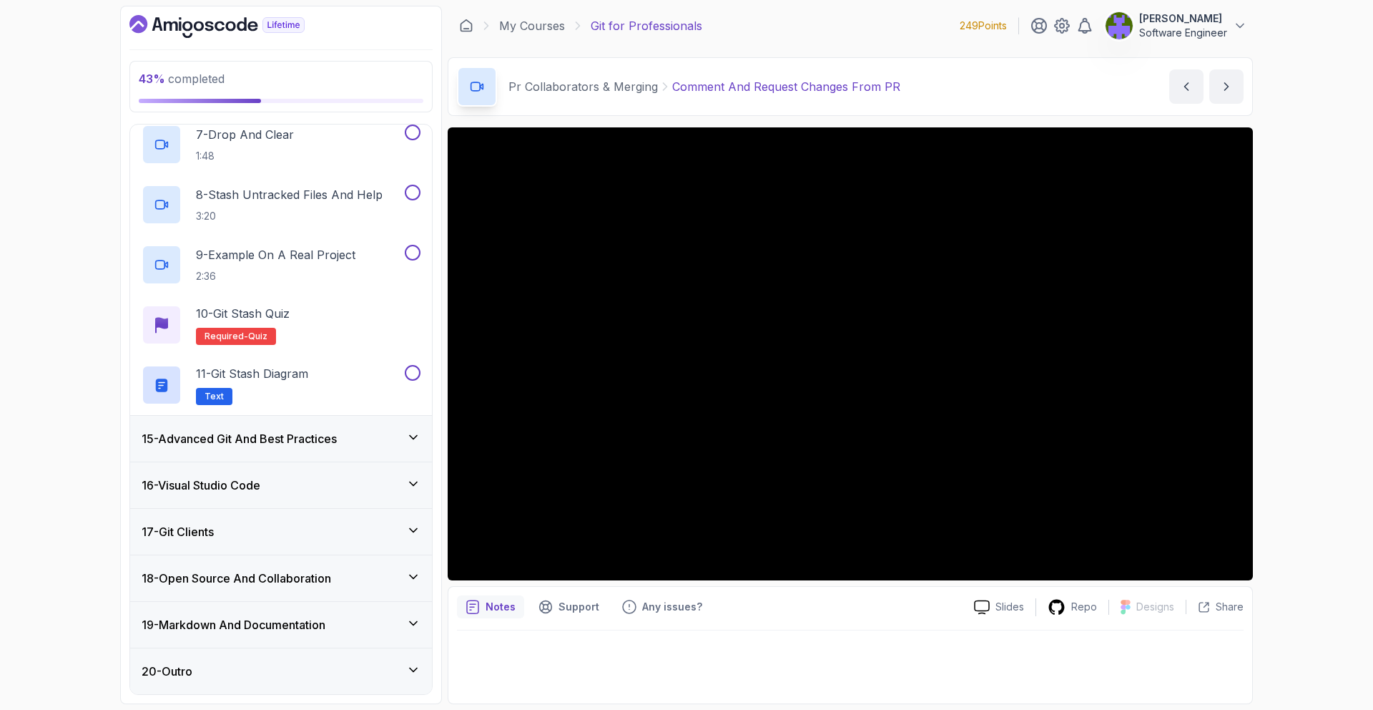
click at [355, 454] on div "15 - Advanced Git And Best Practices" at bounding box center [281, 439] width 302 height 46
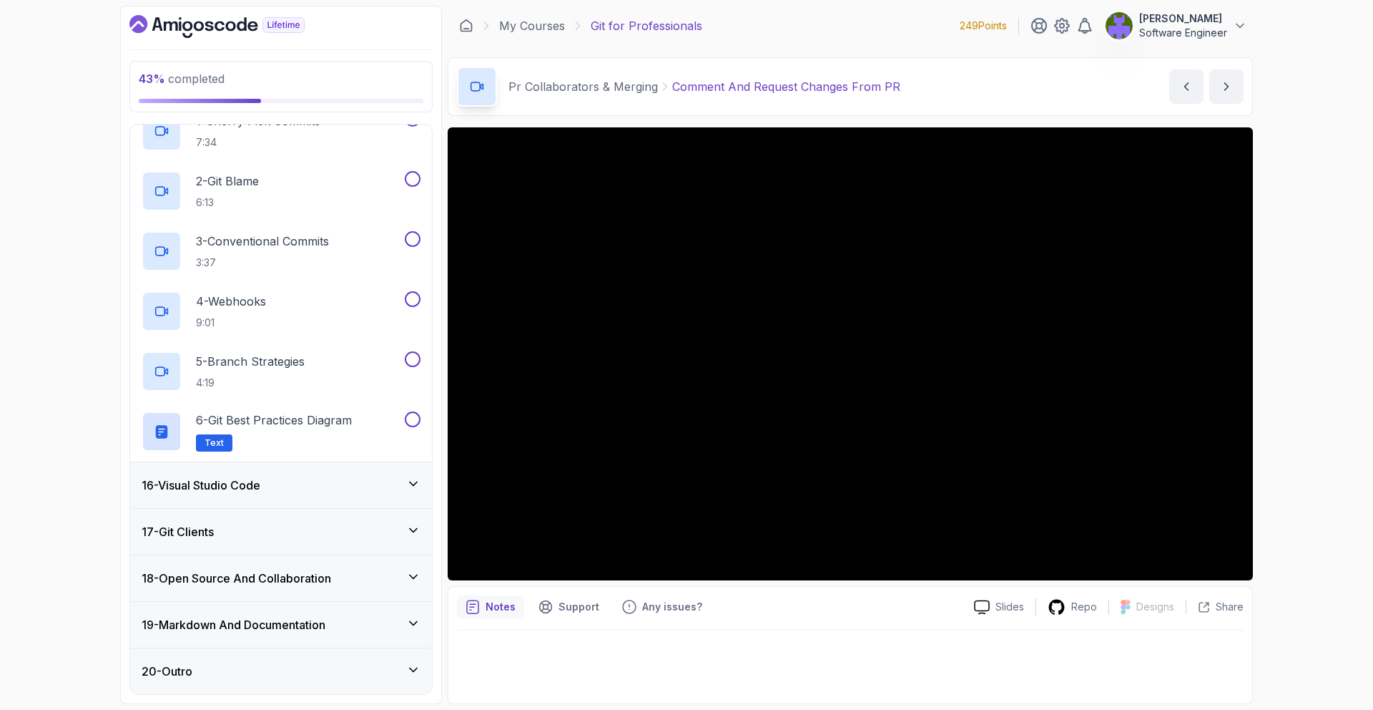
click at [355, 472] on div "16 - Visual Studio Code" at bounding box center [281, 485] width 302 height 46
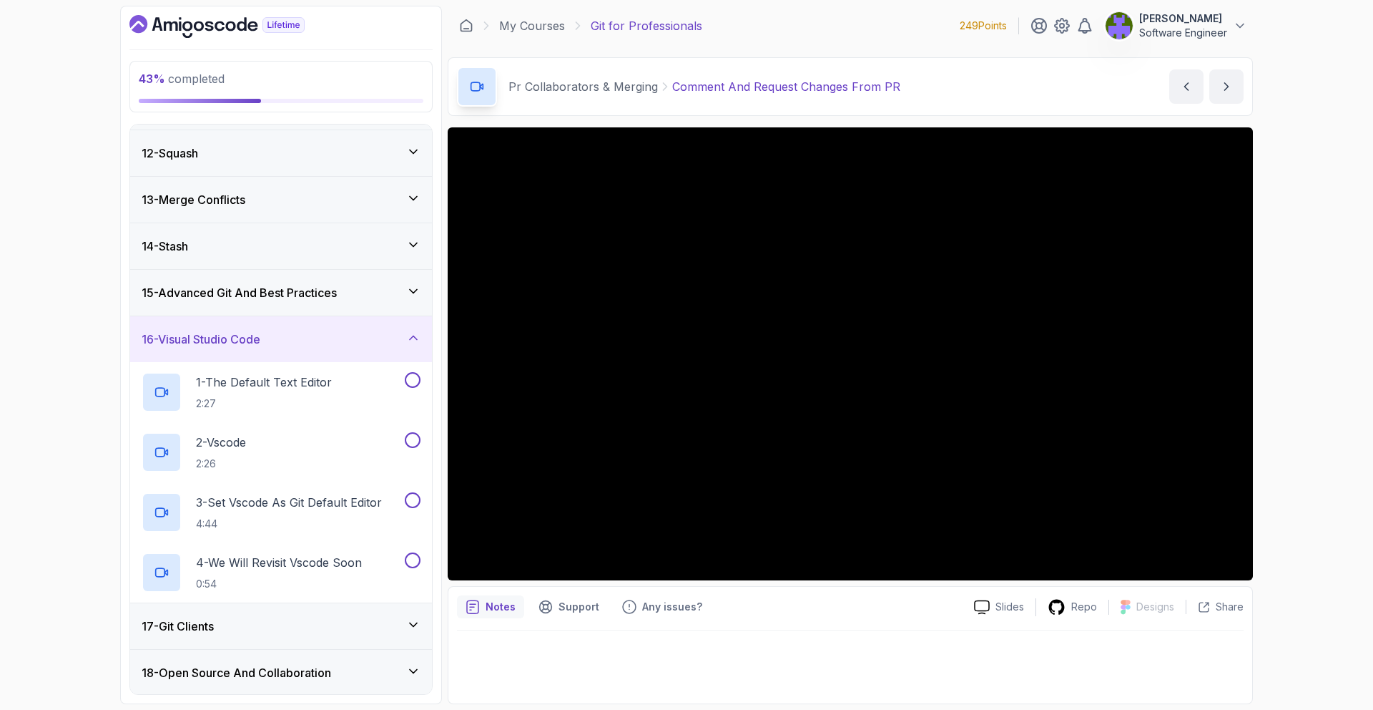
scroll to position [600, 0]
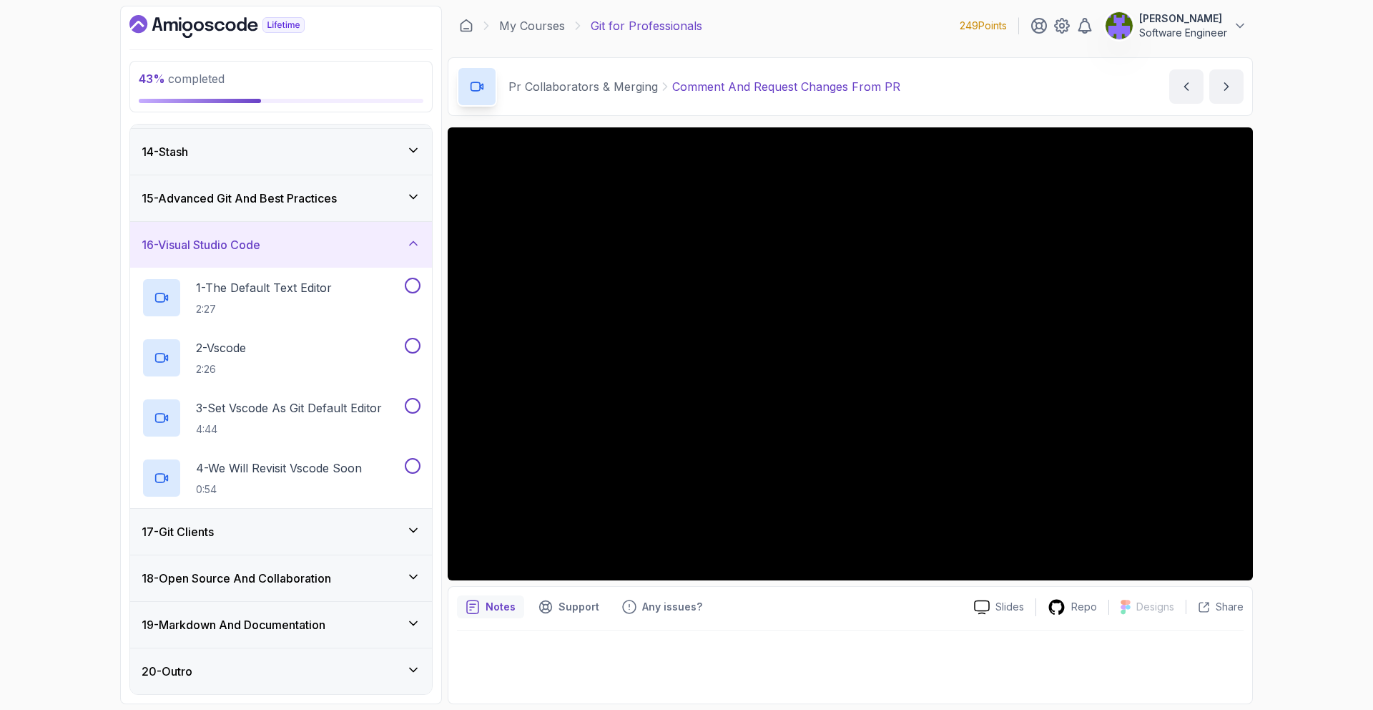
click at [369, 524] on div "17 - Git Clients" at bounding box center [281, 531] width 279 height 17
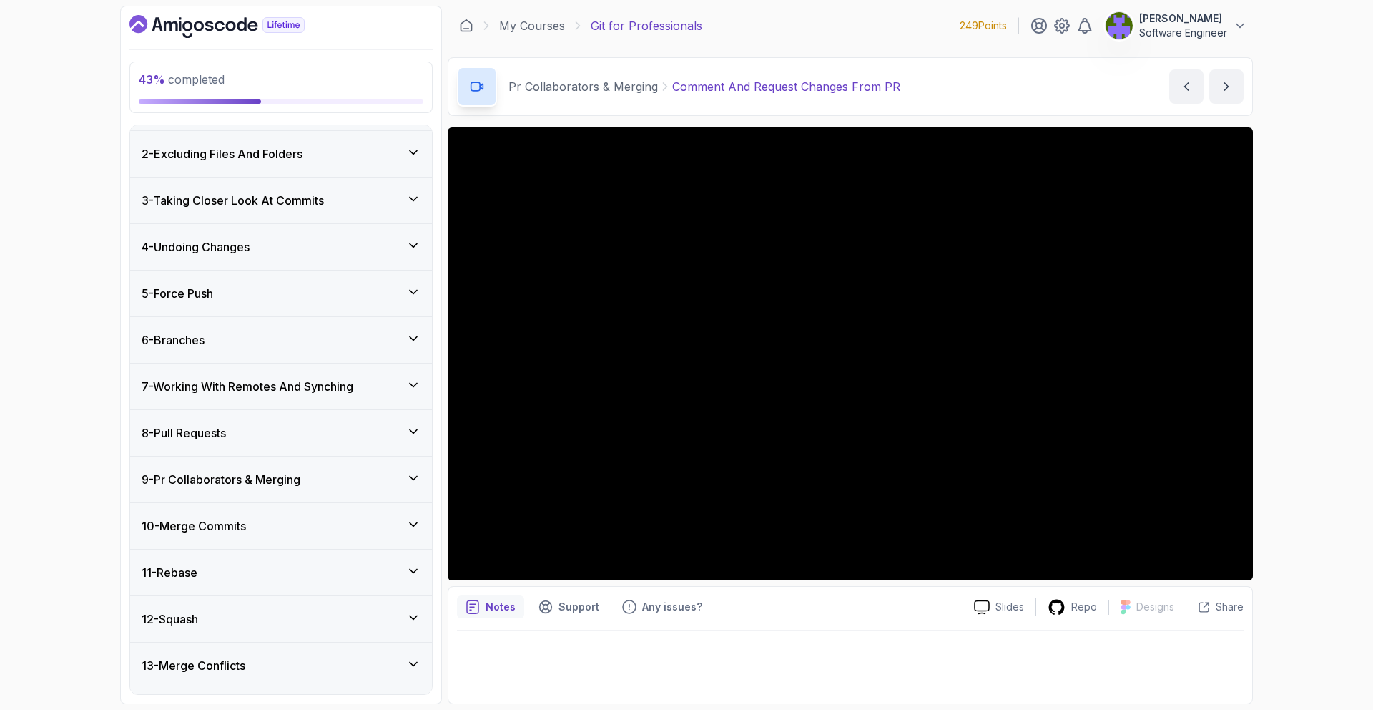
scroll to position [42, 0]
click at [373, 508] on div "10 - Merge Commits" at bounding box center [281, 524] width 302 height 46
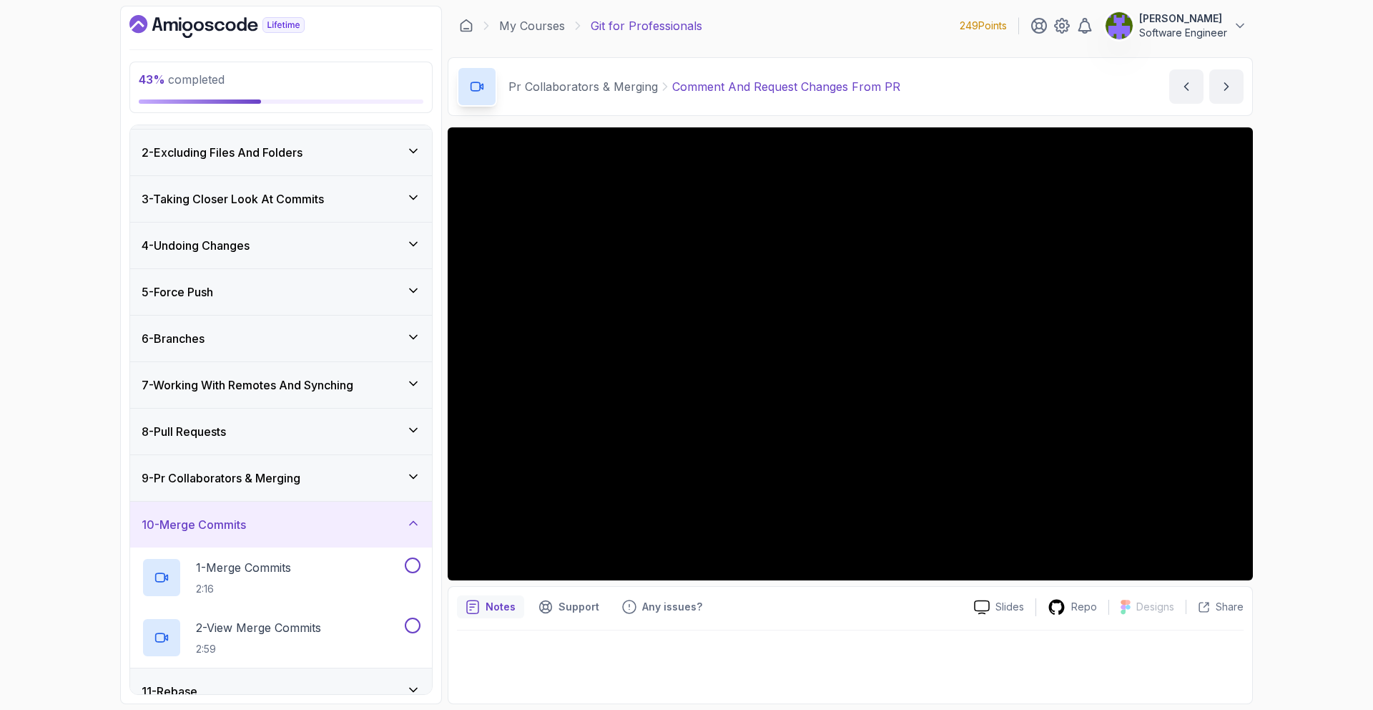
click at [373, 476] on div "9 - Pr Collaborators & Merging" at bounding box center [281, 477] width 279 height 17
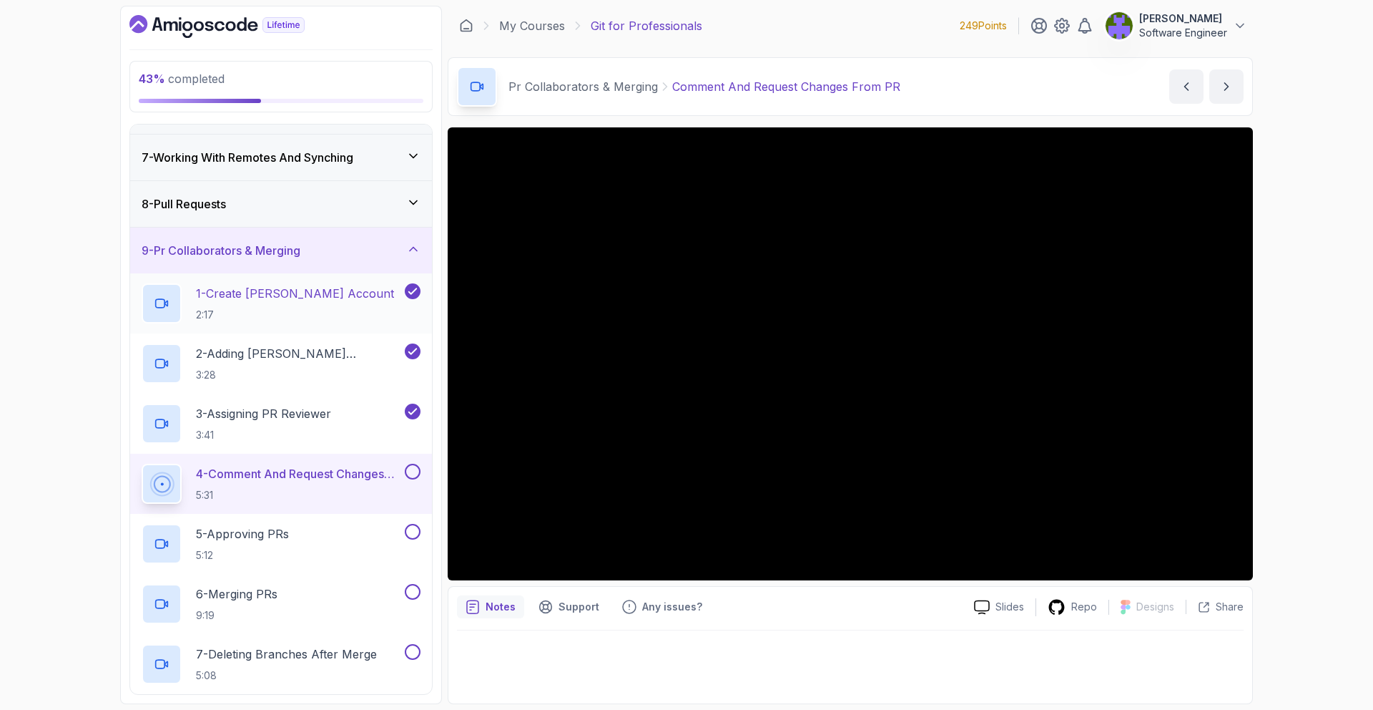
scroll to position [275, 0]
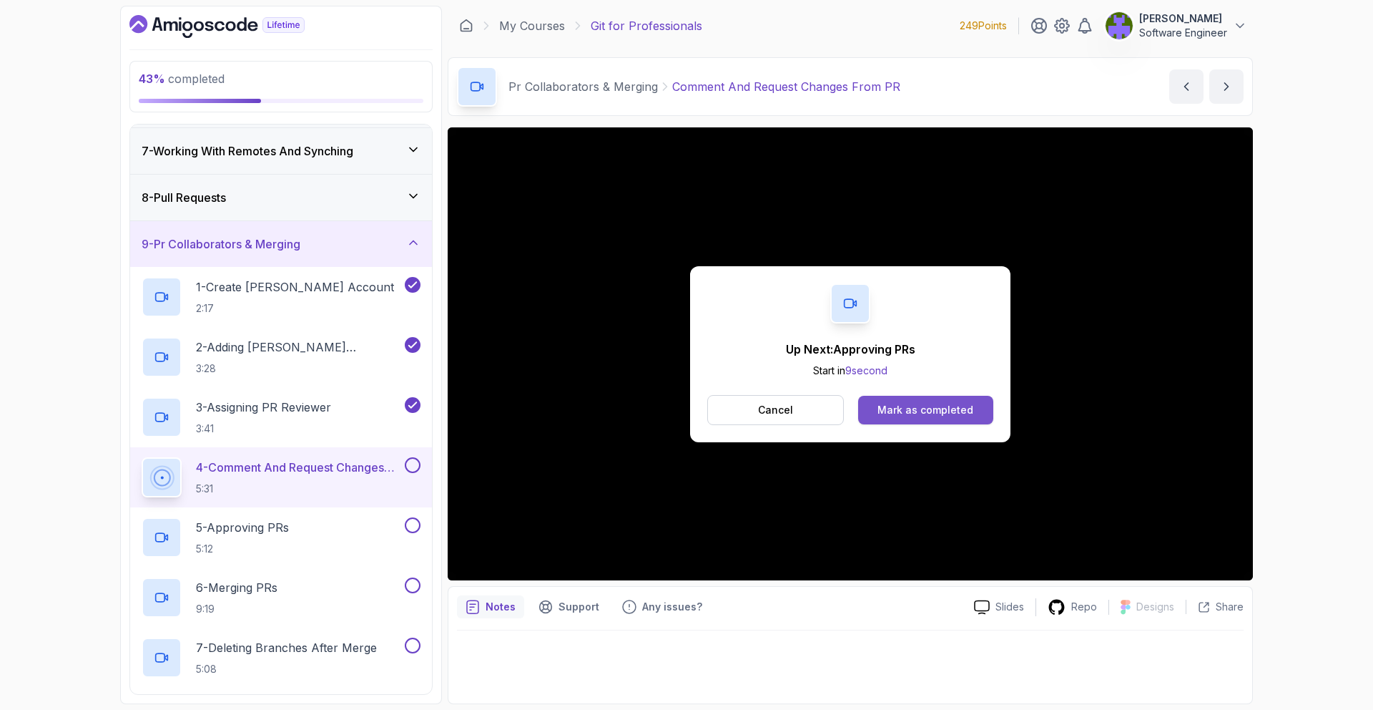
click at [862, 411] on button "Mark as completed" at bounding box center [925, 410] width 135 height 29
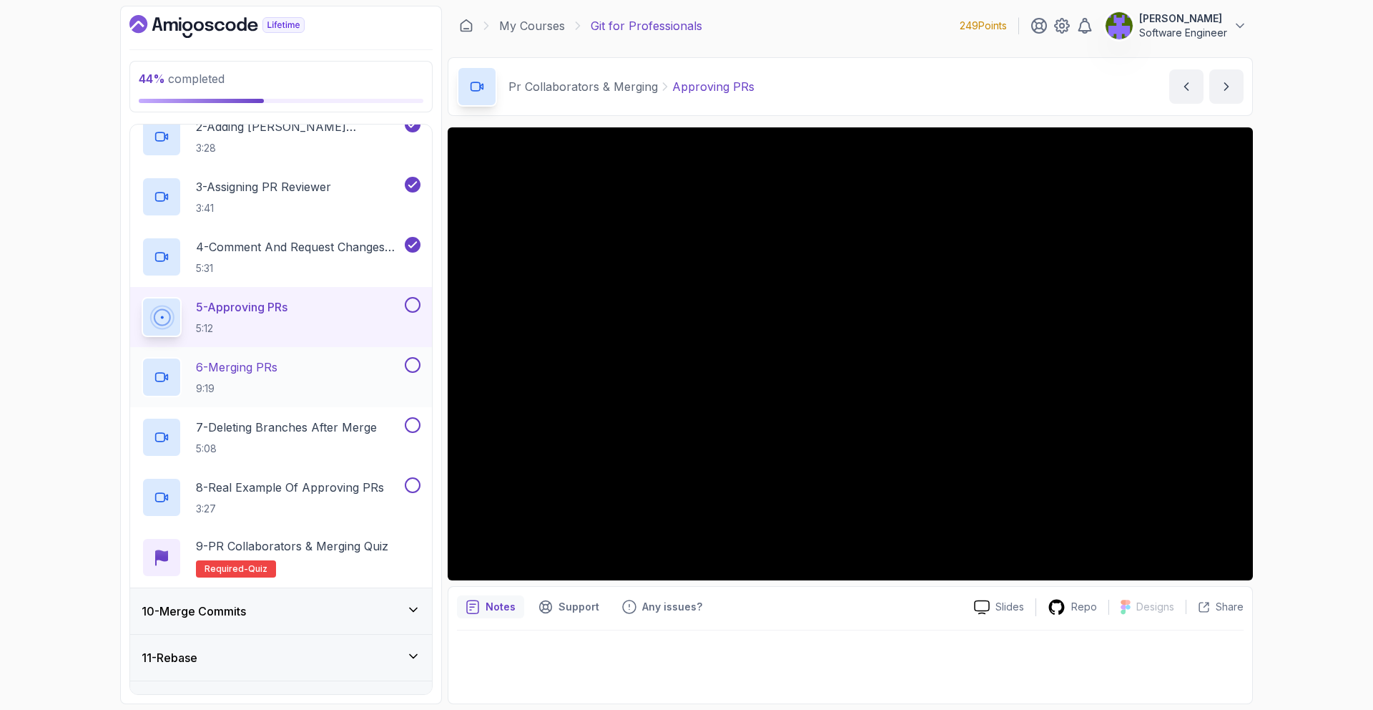
scroll to position [426, 0]
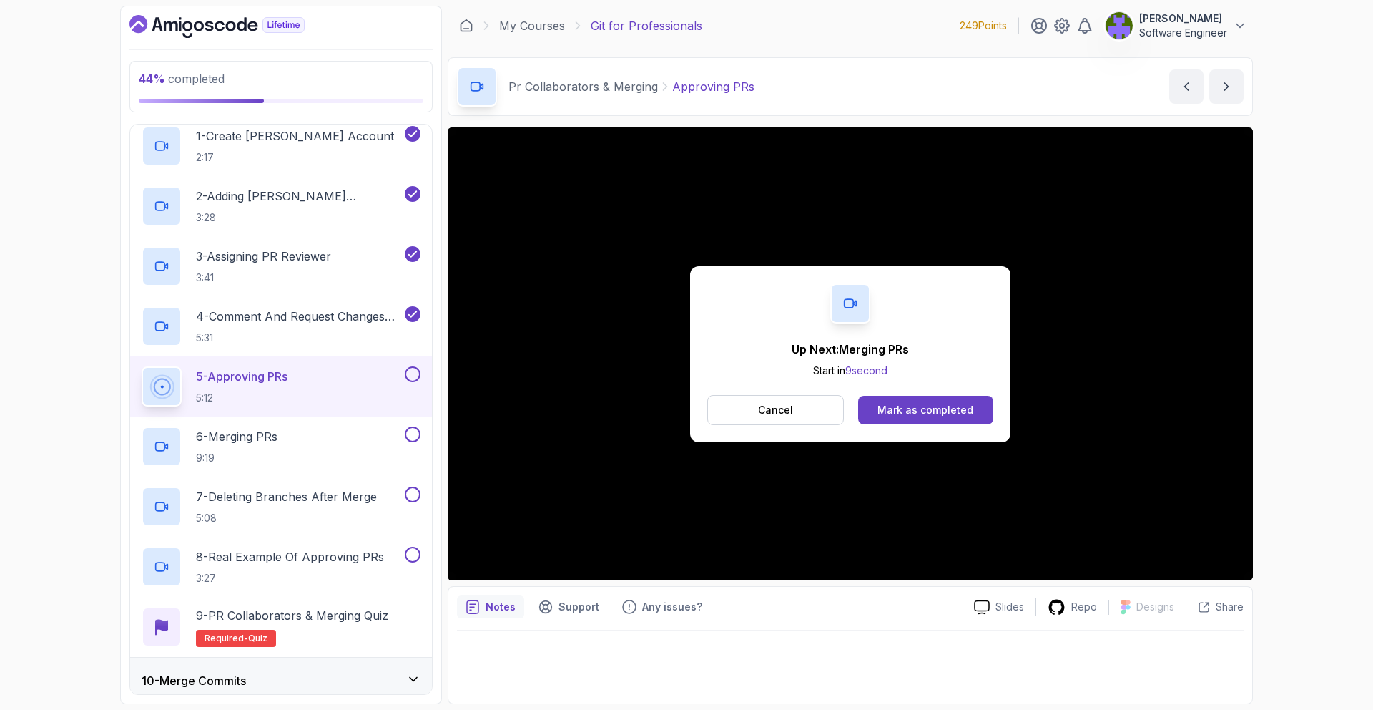
click at [950, 423] on div "Cancel Mark as completed" at bounding box center [850, 410] width 286 height 30
click at [951, 414] on div "Mark as completed" at bounding box center [926, 410] width 96 height 14
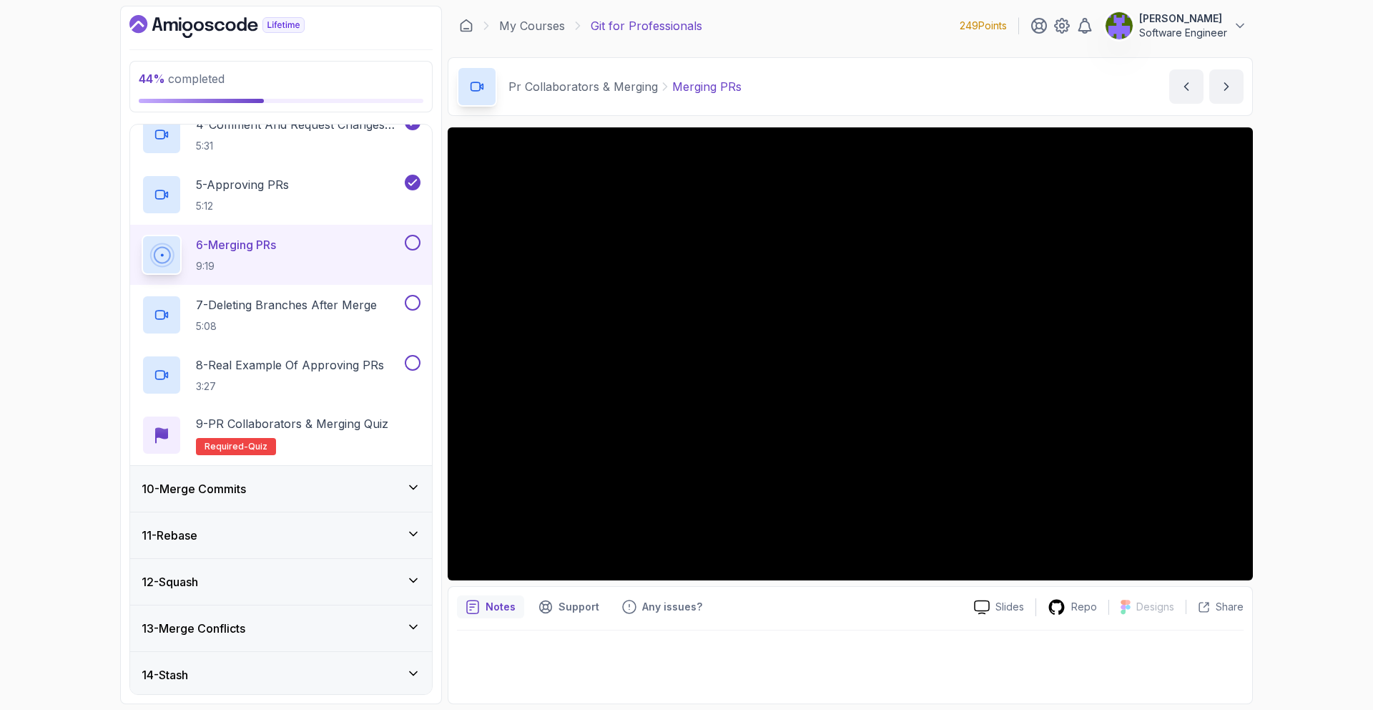
scroll to position [599, 0]
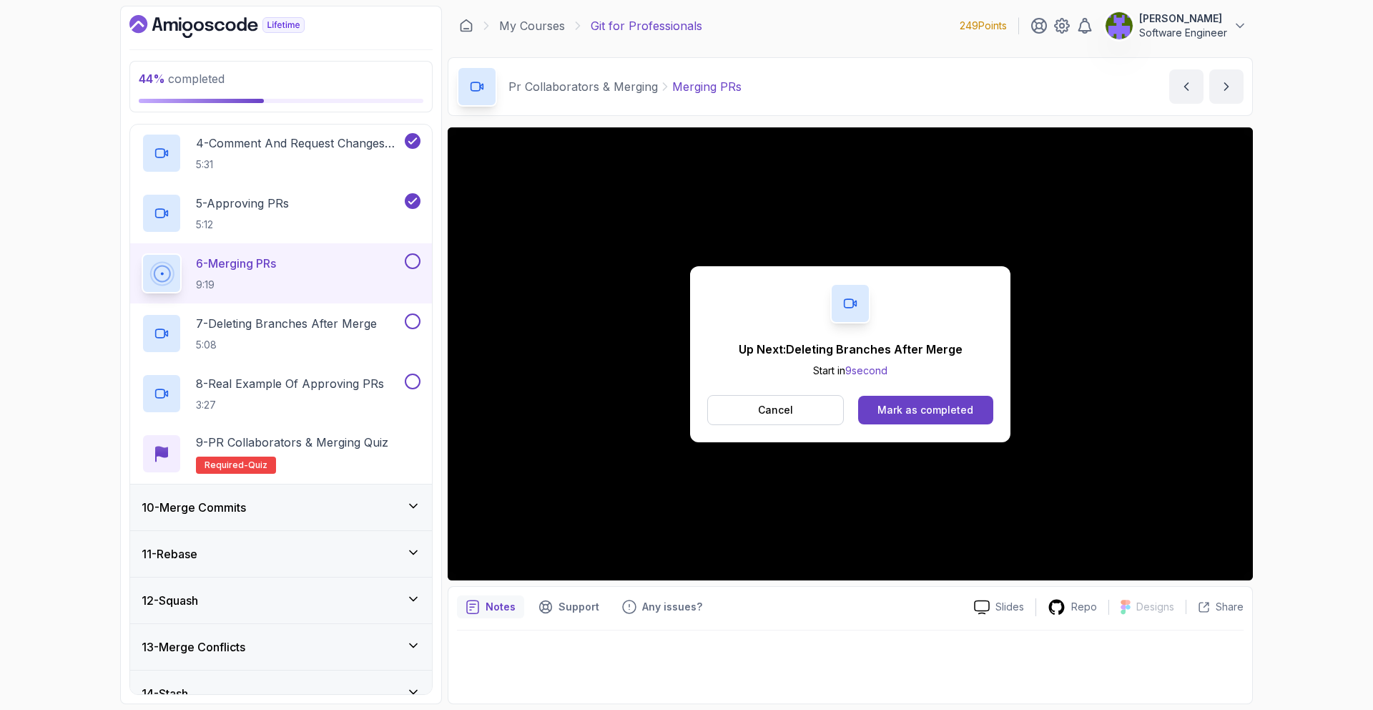
click at [920, 426] on div "Up Next: Deleting Branches After Merge Start in 9 second Cancel Mark as complet…" at bounding box center [850, 354] width 320 height 176
click at [919, 418] on button "Mark as completed" at bounding box center [925, 410] width 135 height 29
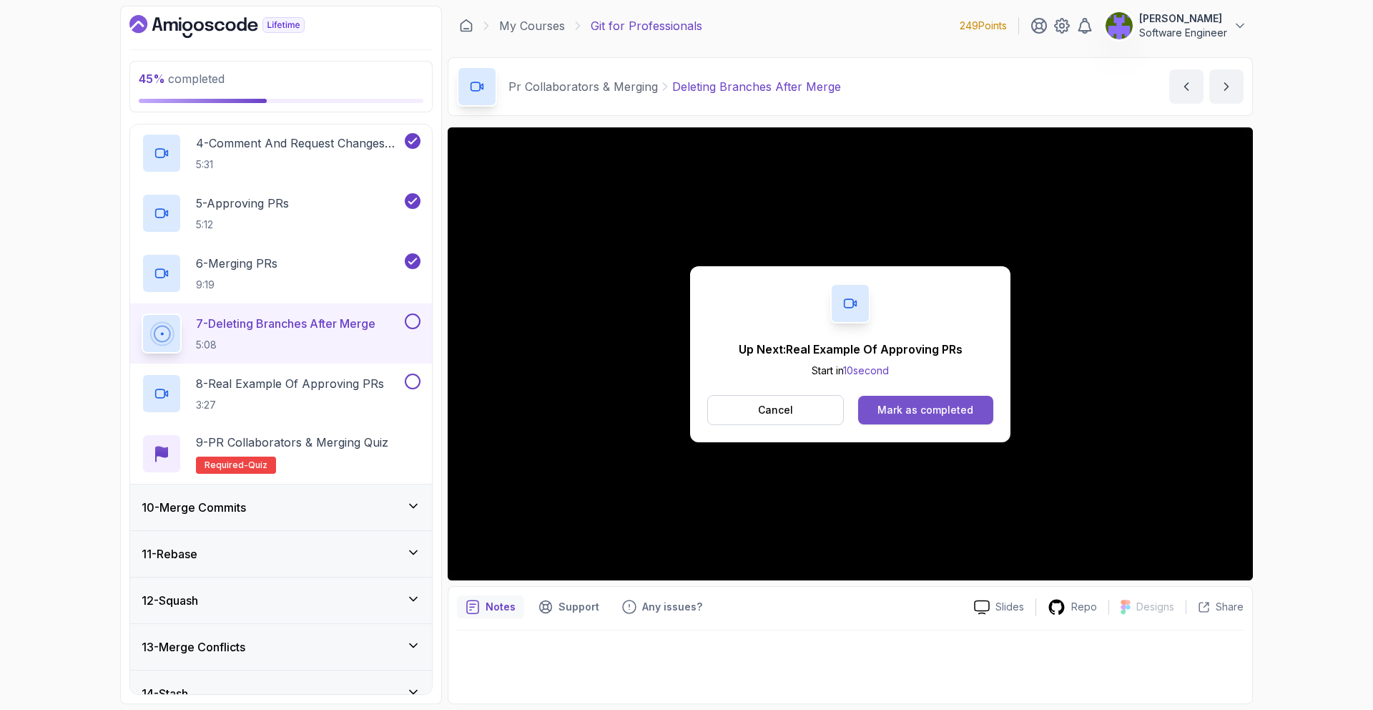
drag, startPoint x: 918, startPoint y: 380, endPoint x: 916, endPoint y: 413, distance: 33.7
click at [917, 397] on div "Up Next: Real Example Of Approving PRs Start in 10 second Cancel Mark as comple…" at bounding box center [850, 354] width 320 height 176
click at [916, 413] on div "Mark as completed" at bounding box center [926, 410] width 96 height 14
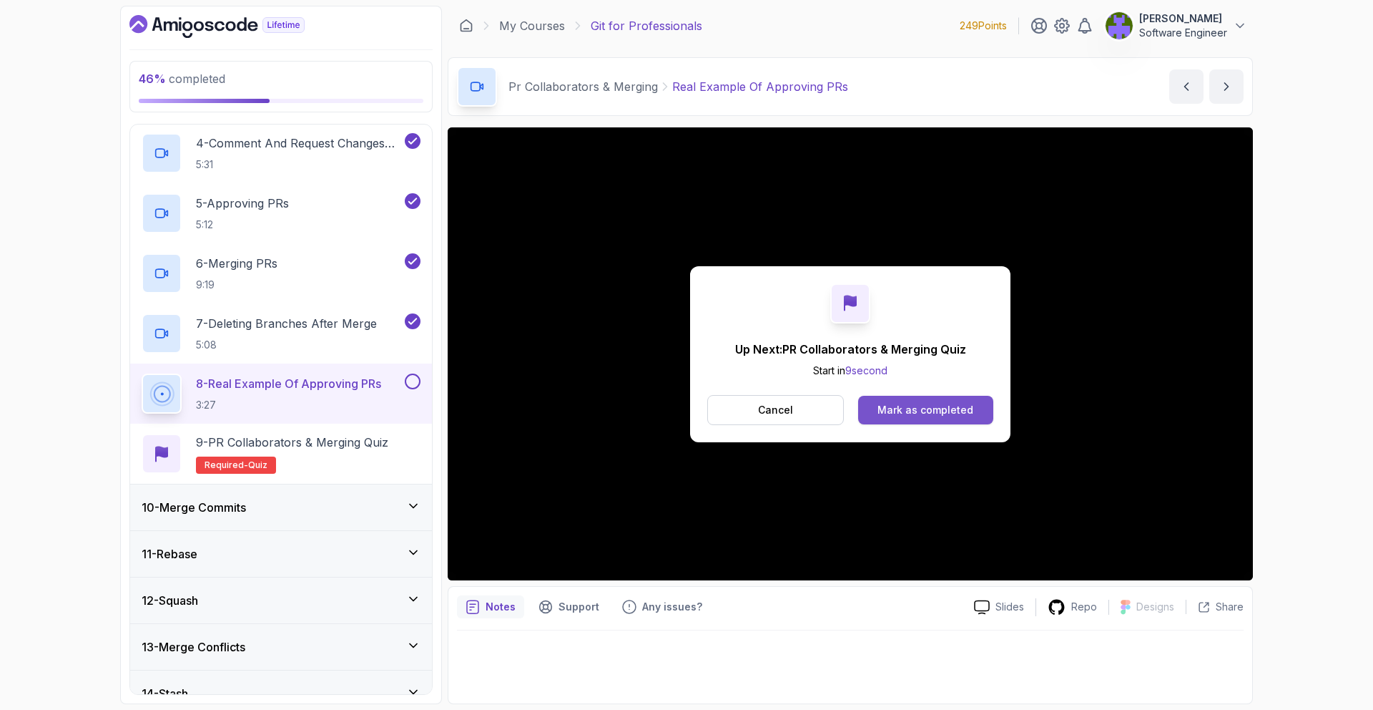
click at [915, 401] on button "Mark as completed" at bounding box center [925, 410] width 135 height 29
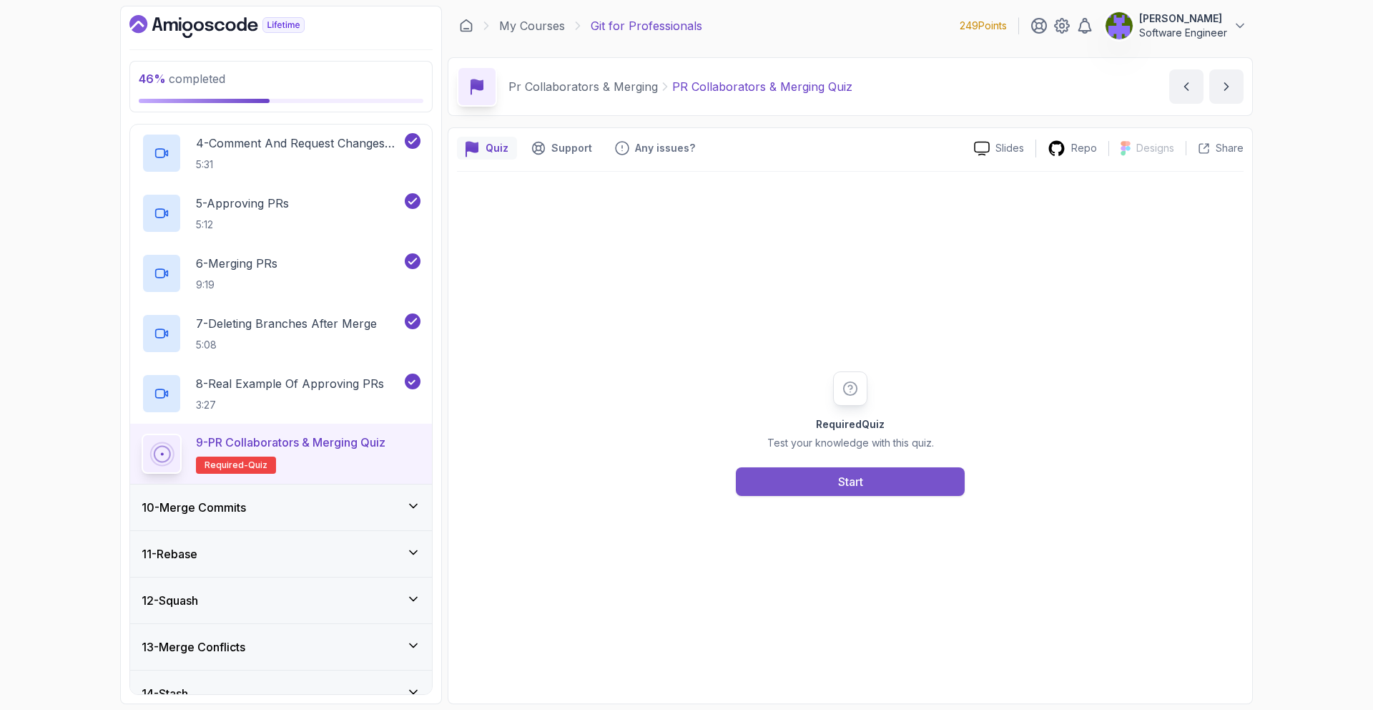
click at [896, 469] on button "Start" at bounding box center [850, 481] width 229 height 29
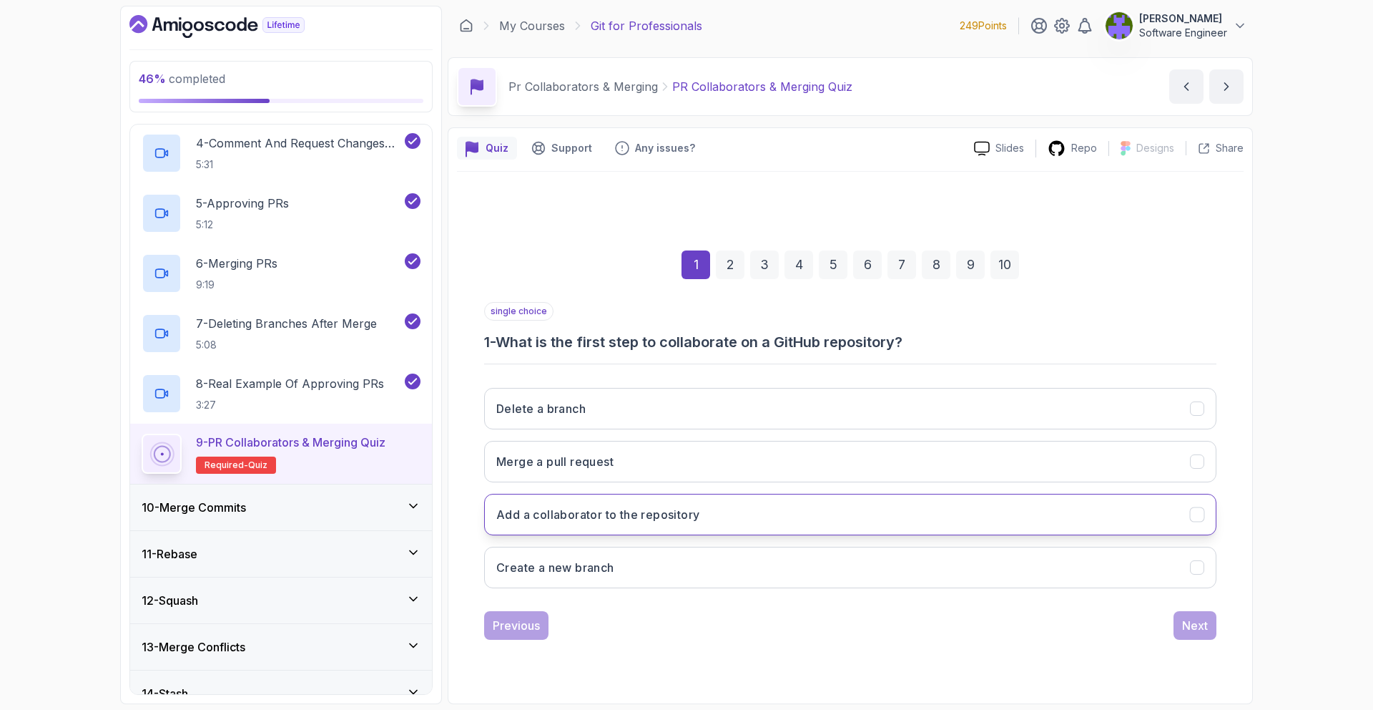
click at [783, 534] on button "Add a collaborator to the repository" at bounding box center [850, 514] width 732 height 41
drag, startPoint x: 1187, startPoint y: 631, endPoint x: 1039, endPoint y: 589, distance: 153.8
click at [1187, 631] on div "Next" at bounding box center [1195, 625] width 26 height 17
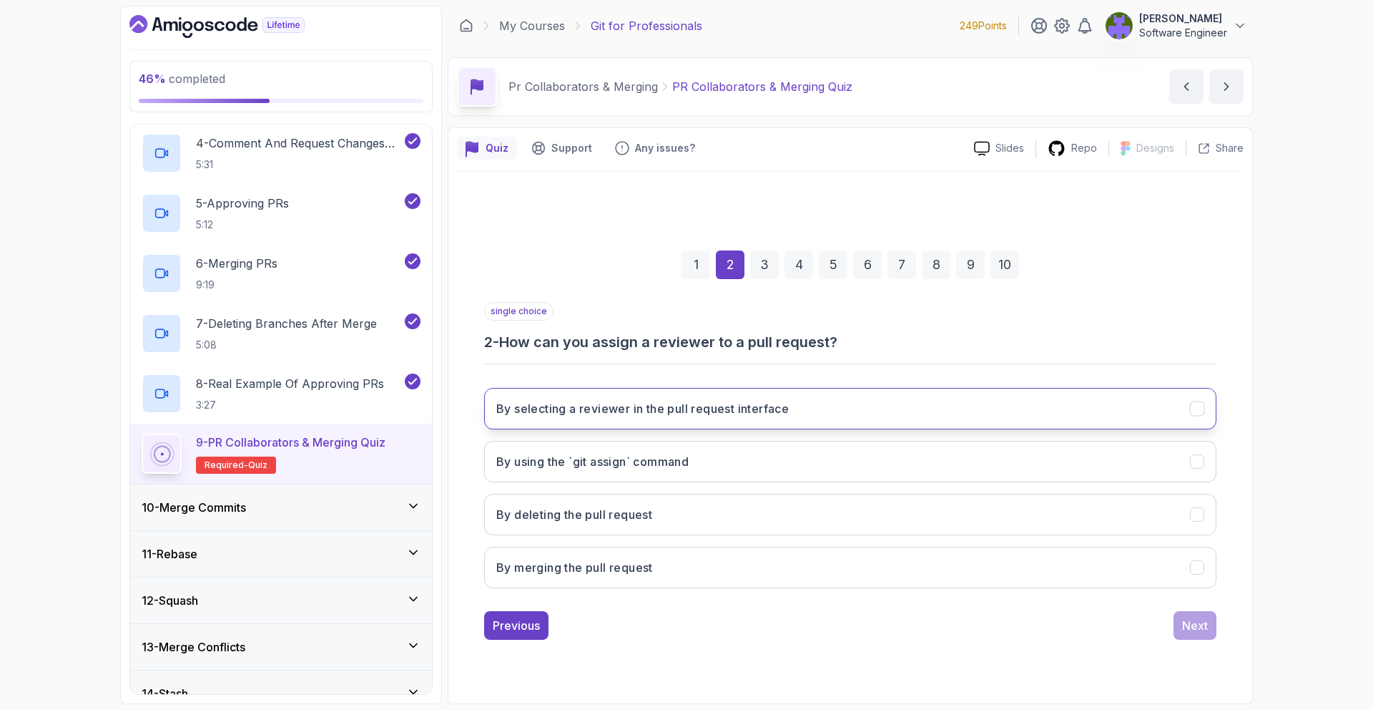
click at [743, 396] on button "By selecting a reviewer in the pull request interface" at bounding box center [850, 408] width 732 height 41
click at [1179, 613] on button "Next" at bounding box center [1195, 625] width 43 height 29
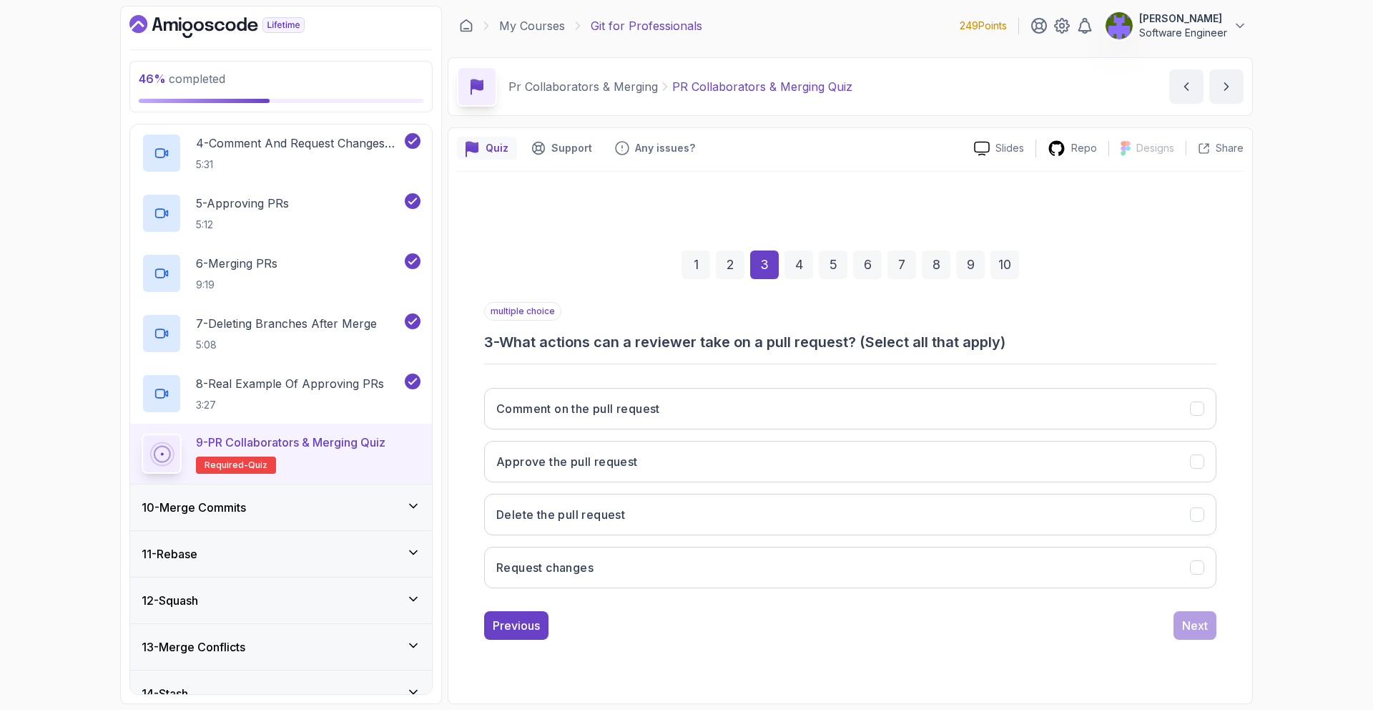
click at [833, 430] on div "Comment on the pull request Approve the pull request Delete the pull request Re…" at bounding box center [850, 487] width 732 height 223
click at [843, 417] on button "Comment on the pull request" at bounding box center [850, 408] width 732 height 41
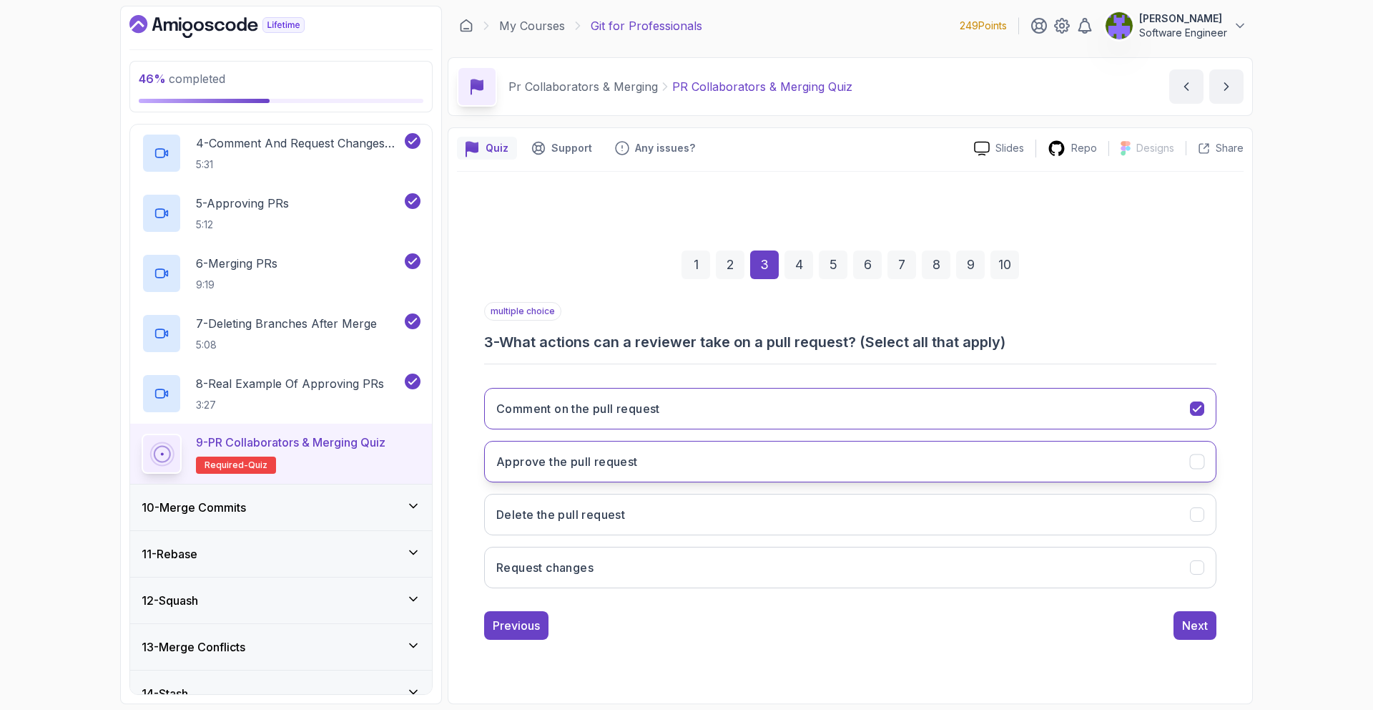
click at [835, 460] on button "Approve the pull request" at bounding box center [850, 461] width 732 height 41
click at [854, 554] on button "Request changes" at bounding box center [850, 566] width 732 height 41
click at [1181, 622] on button "Next" at bounding box center [1195, 625] width 43 height 29
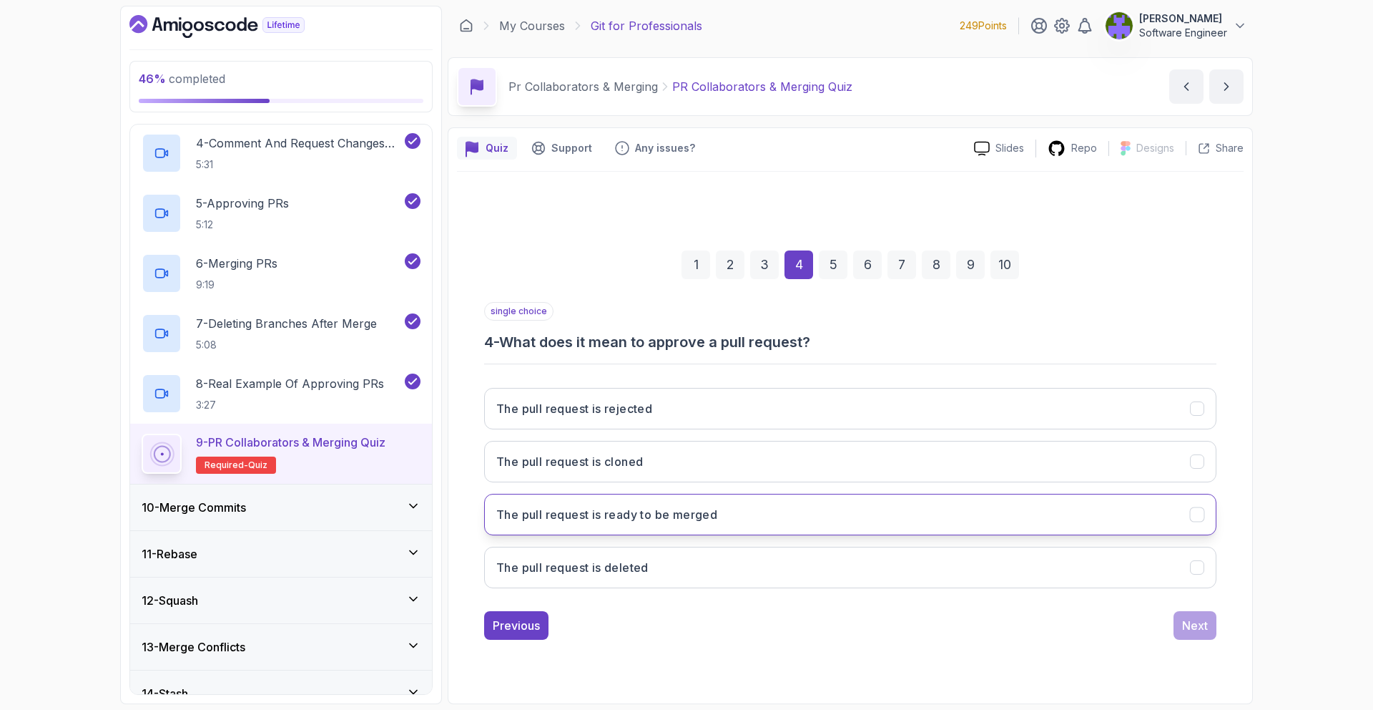
click at [852, 504] on button "The pull request is ready to be merged" at bounding box center [850, 514] width 732 height 41
click at [1192, 617] on div "Next" at bounding box center [1195, 625] width 26 height 17
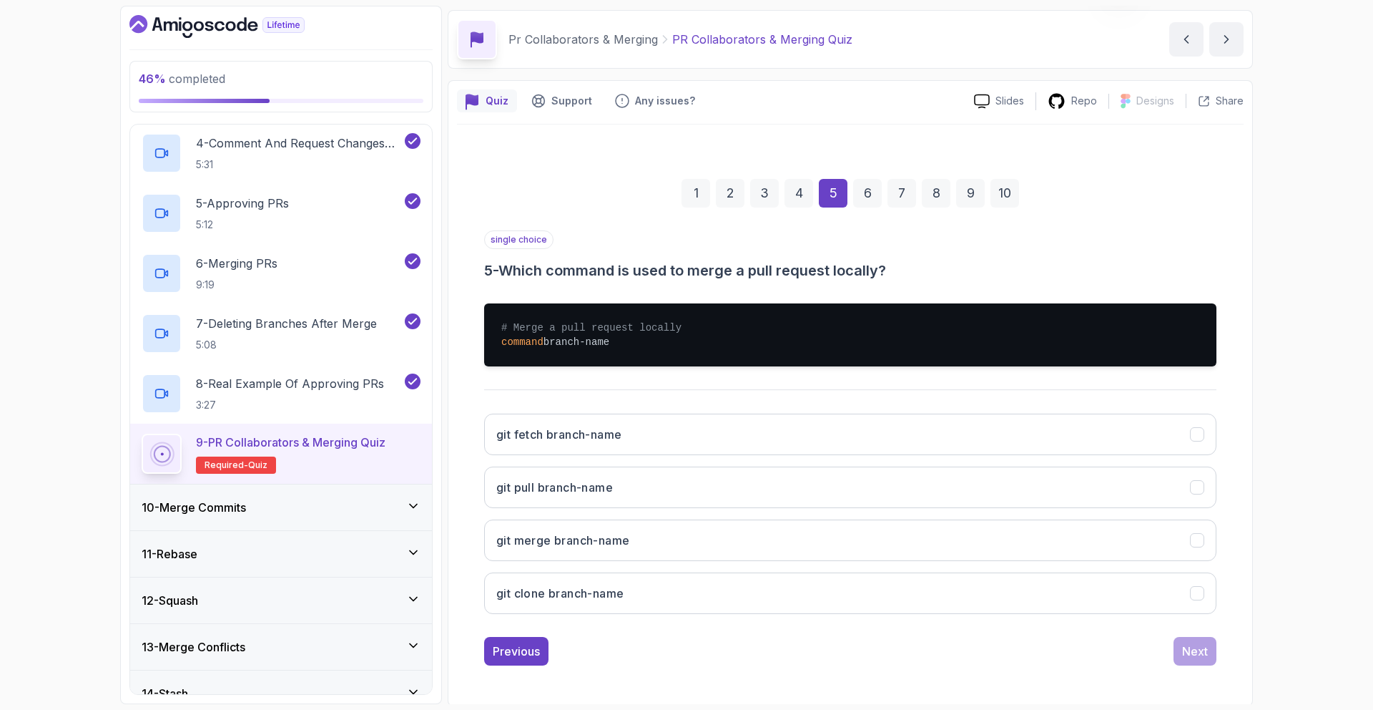
scroll to position [49, 0]
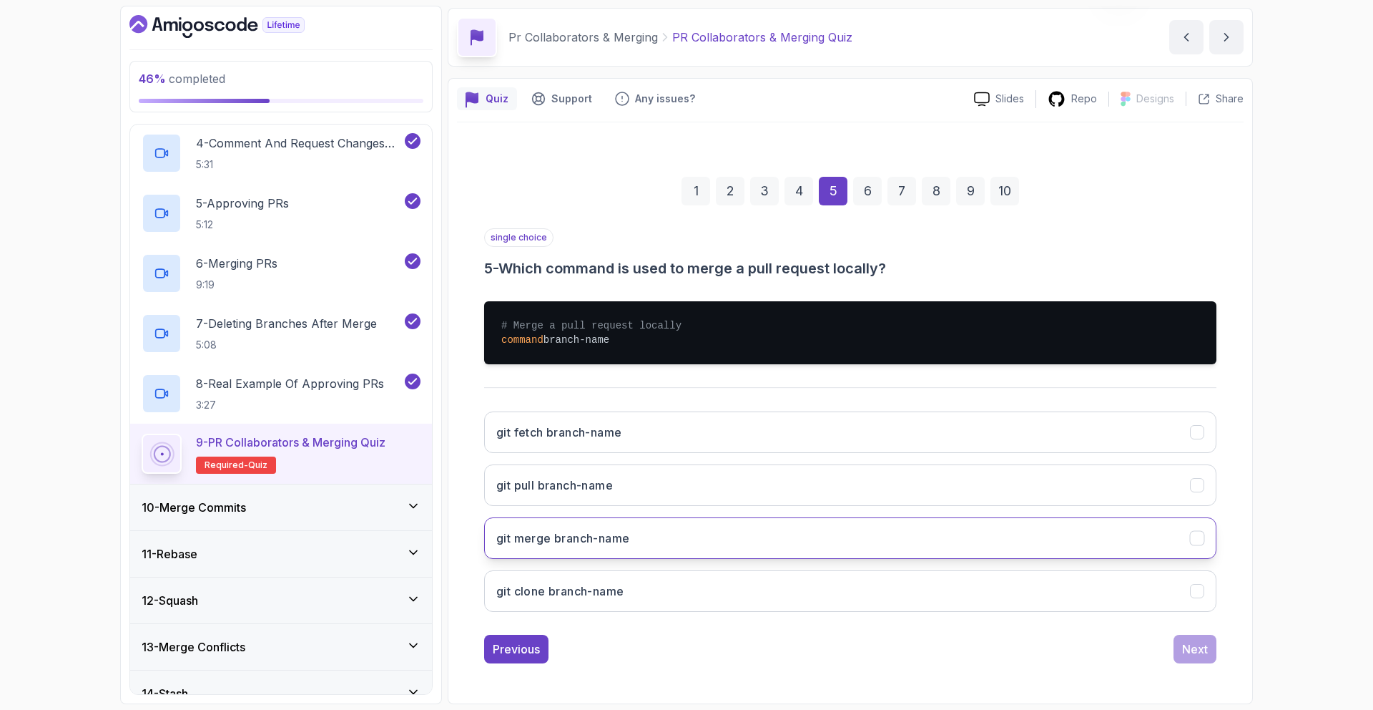
click at [647, 517] on button "git merge branch-name" at bounding box center [850, 537] width 732 height 41
click at [1204, 650] on div "Next" at bounding box center [1195, 648] width 26 height 17
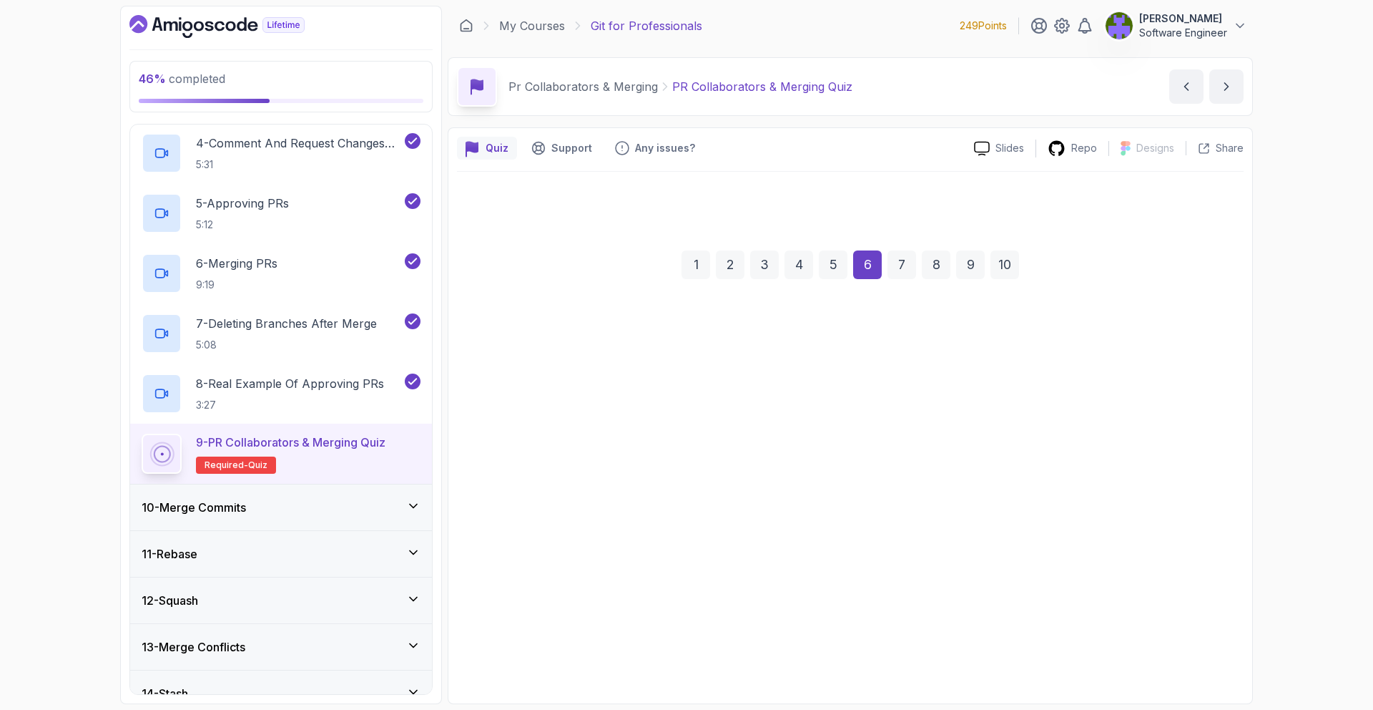
scroll to position [0, 0]
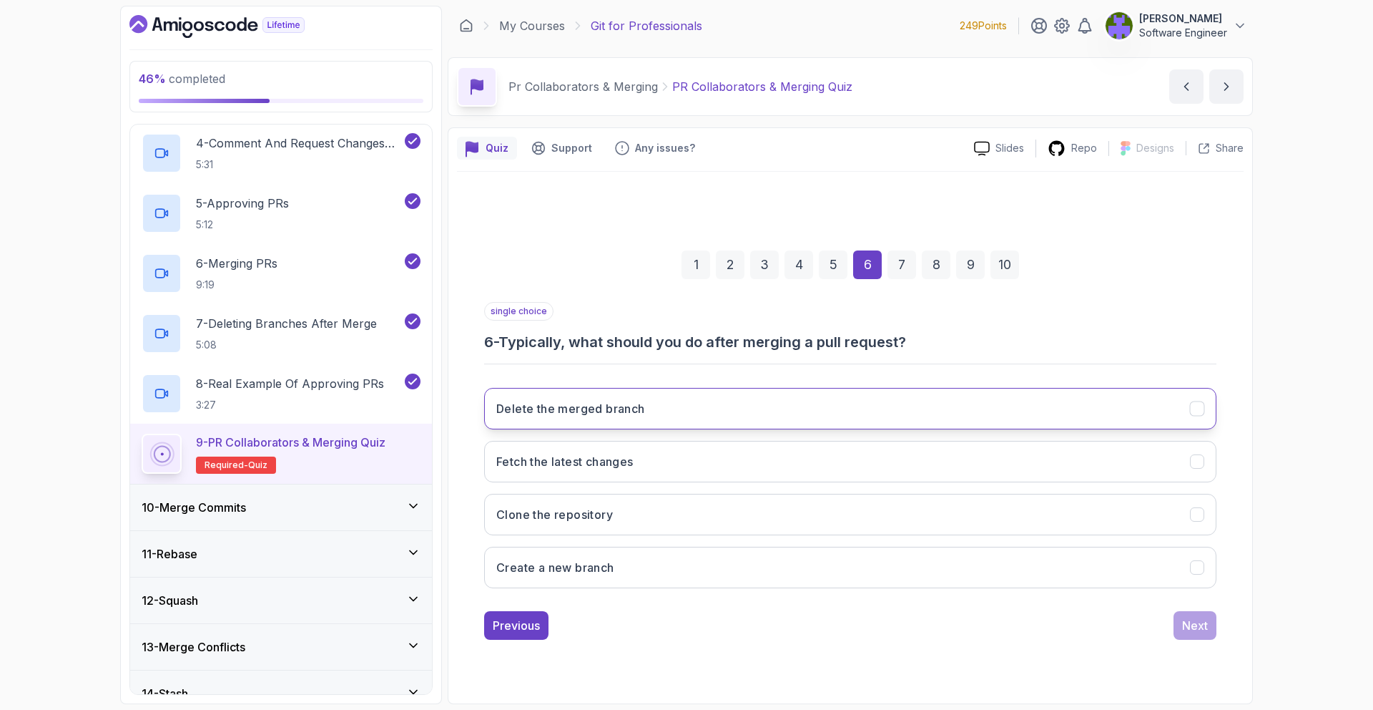
click at [816, 402] on button "Delete the merged branch" at bounding box center [850, 408] width 732 height 41
click at [1184, 624] on div "Next" at bounding box center [1195, 625] width 26 height 17
click at [779, 408] on button "To reduce clutter in the repository" at bounding box center [850, 408] width 732 height 41
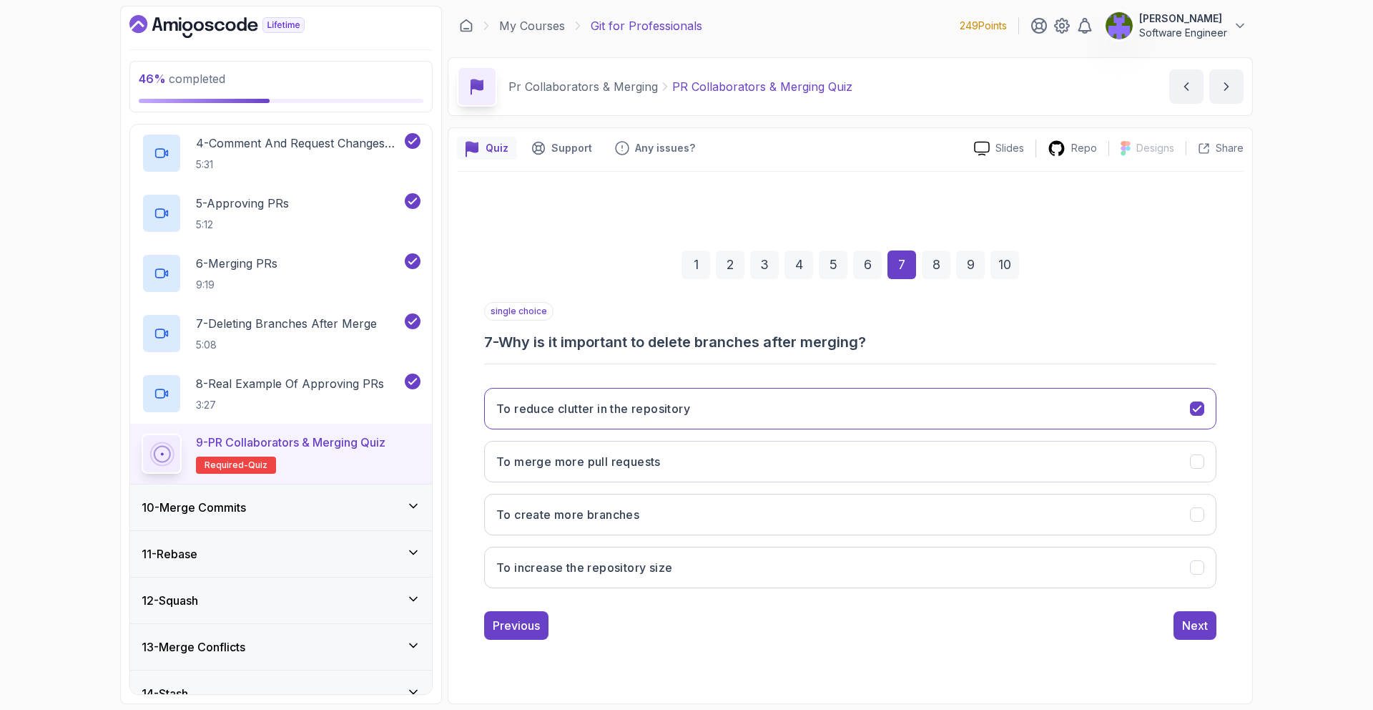
click at [1172, 618] on div "Previous Next" at bounding box center [850, 625] width 732 height 29
click at [1182, 622] on button "Next" at bounding box center [1195, 625] width 43 height 29
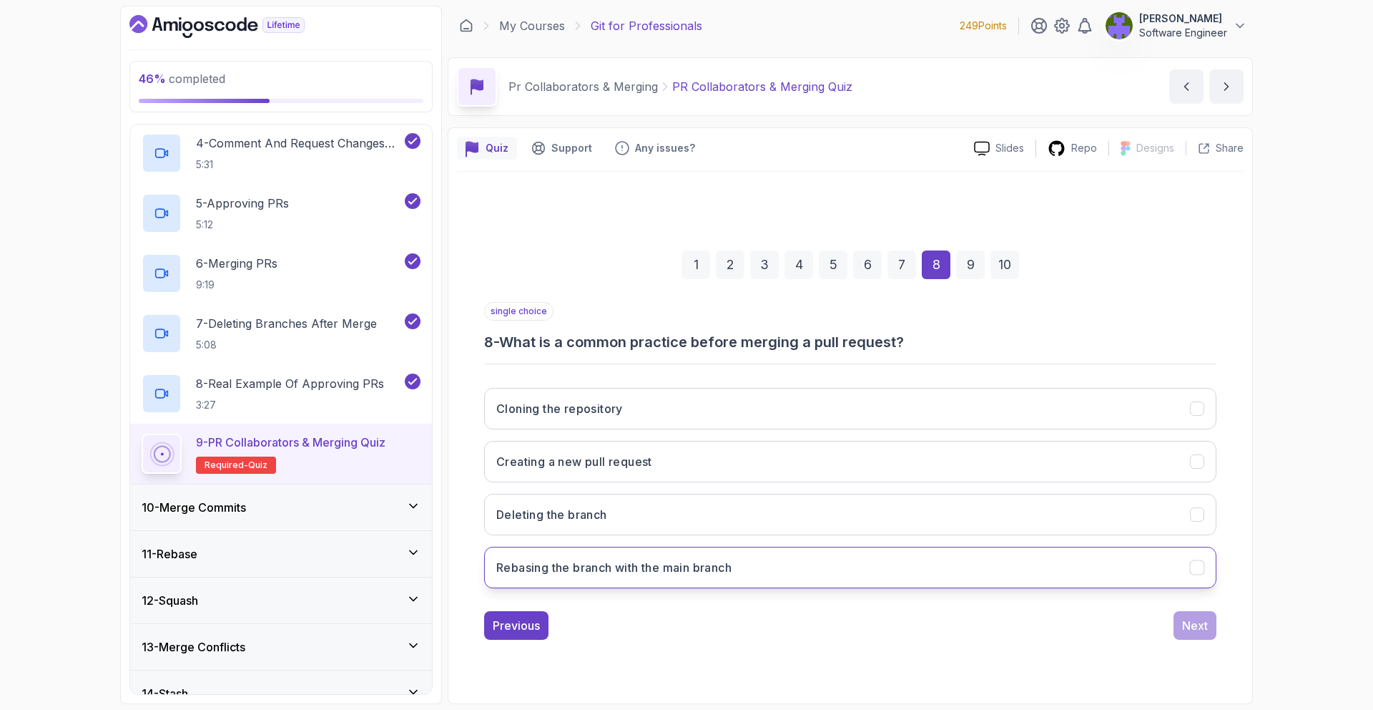
click at [1055, 561] on button "Rebasing the branch with the main branch" at bounding box center [850, 566] width 732 height 41
click at [1212, 643] on div "1 2 3 4 5 6 7 8 9 10 single choice 8 - What is a common practice before merging…" at bounding box center [850, 433] width 787 height 435
click at [1205, 636] on button "Next" at bounding box center [1195, 625] width 43 height 29
click at [844, 564] on h3 "By commenting on the pull request and selecting 'Request changes'" at bounding box center [688, 567] width 384 height 17
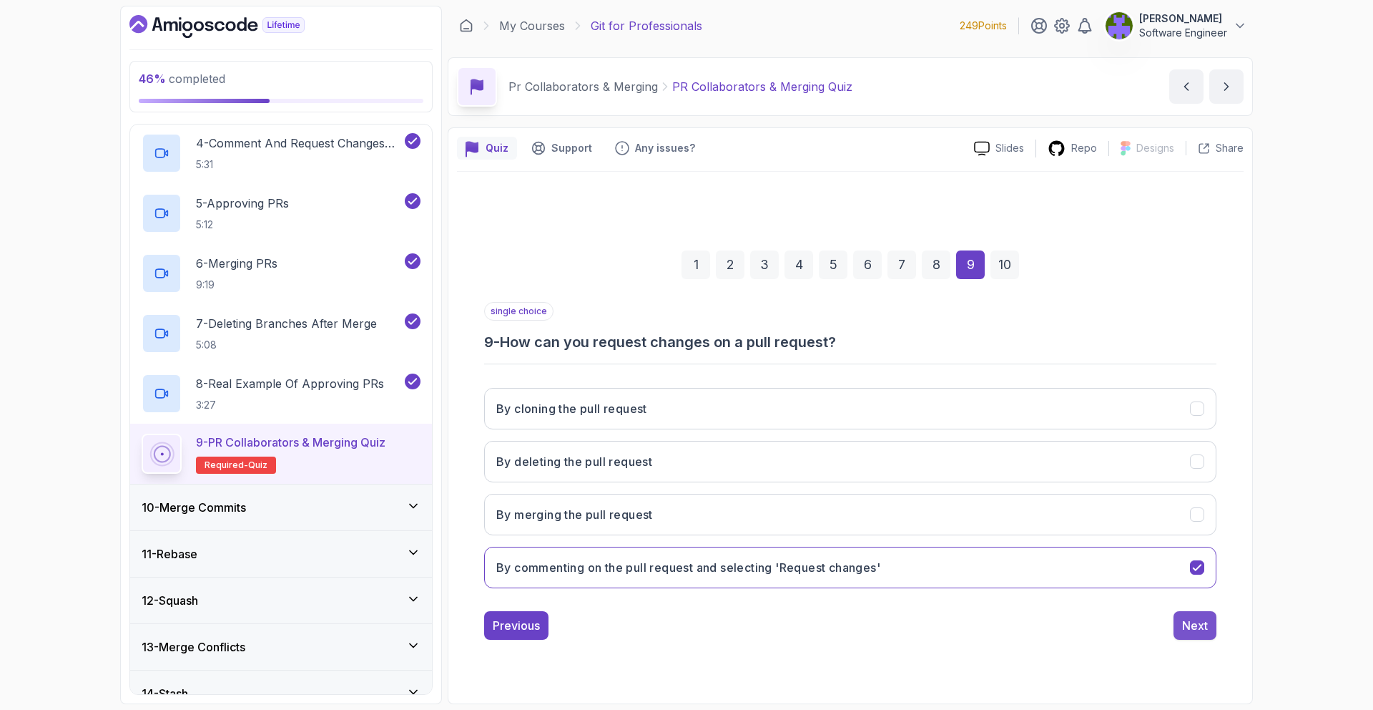
click at [1198, 622] on div "Next" at bounding box center [1195, 625] width 26 height 17
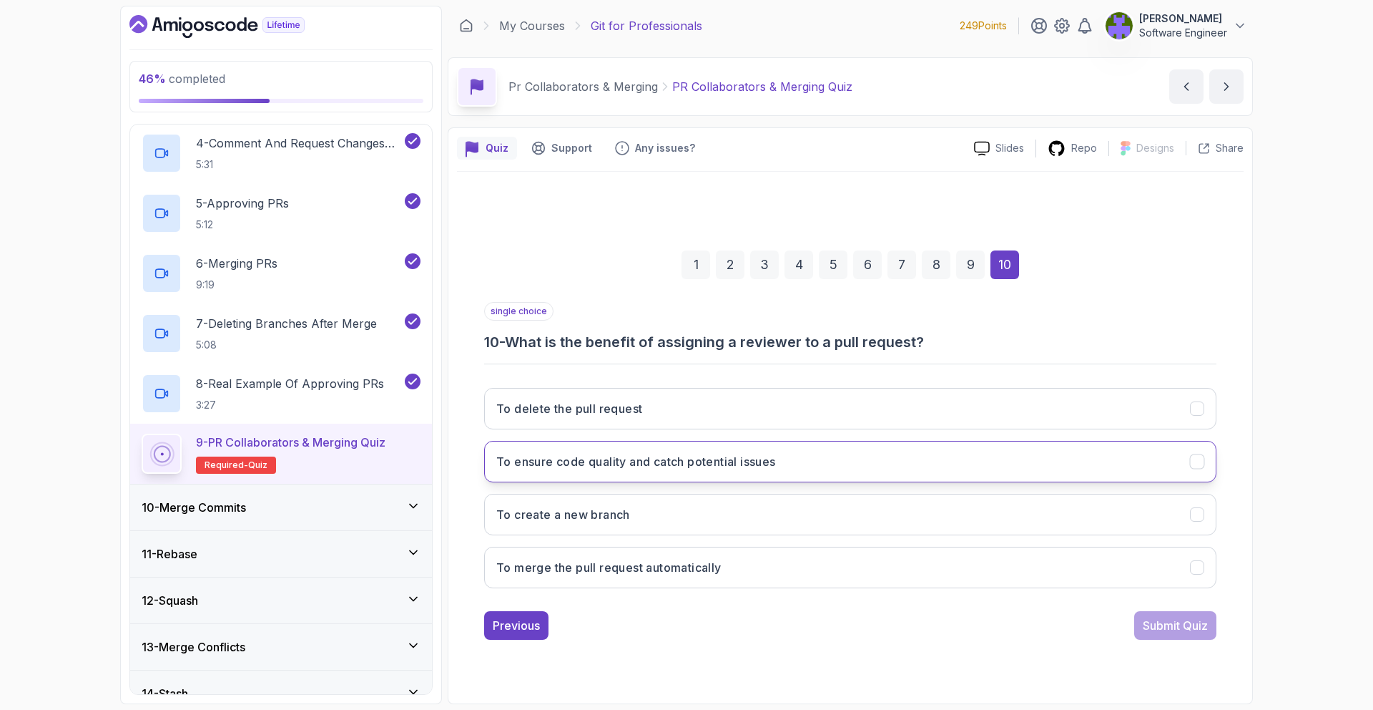
click at [716, 458] on h3 "To ensure code quality and catch potential issues" at bounding box center [636, 461] width 280 height 17
click at [1181, 632] on div "Submit Quiz" at bounding box center [1175, 625] width 65 height 17
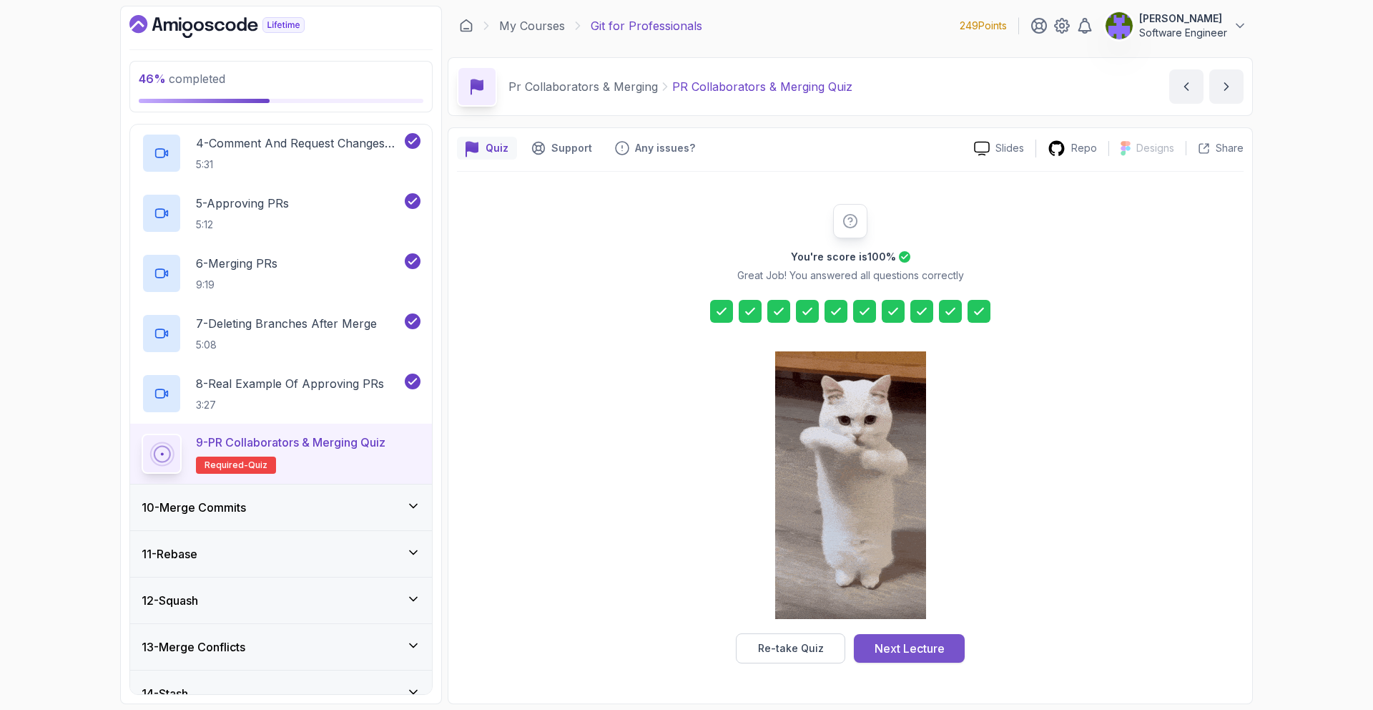
click at [898, 642] on div "Next Lecture" at bounding box center [910, 647] width 70 height 17
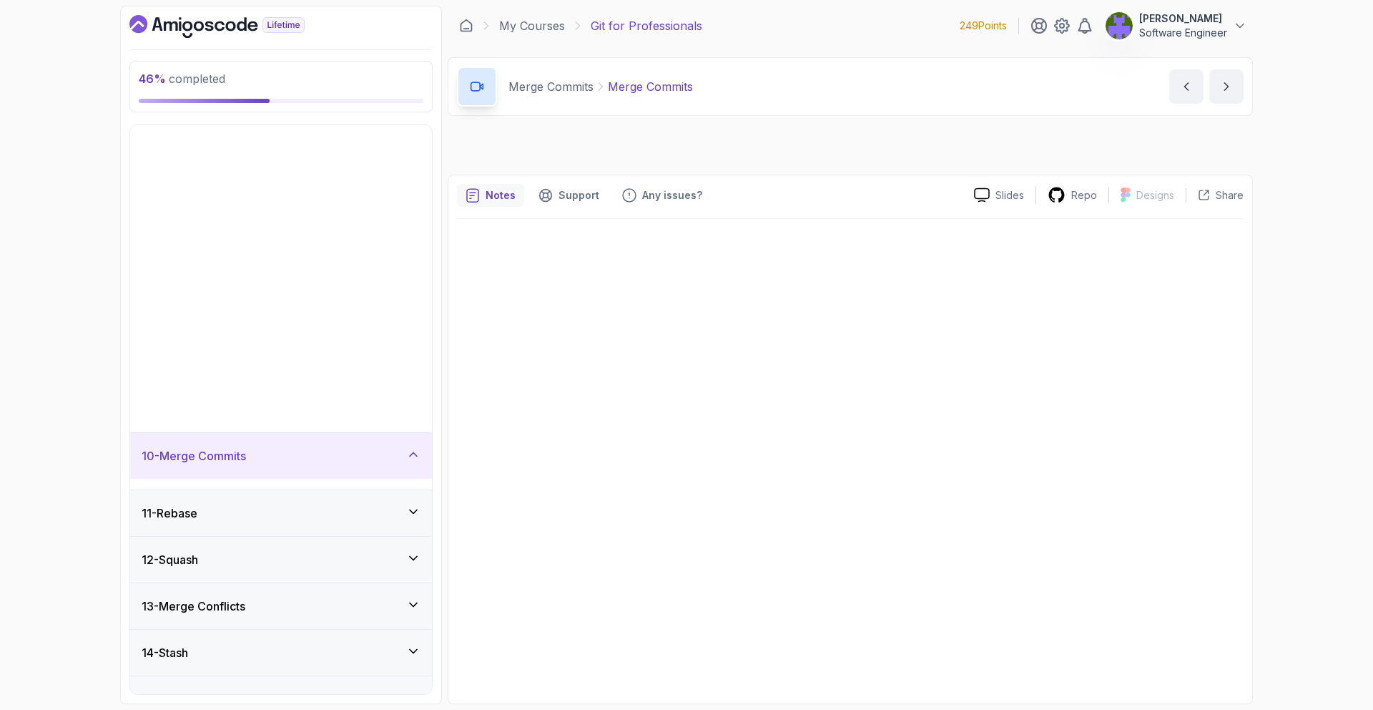
scroll to position [360, 0]
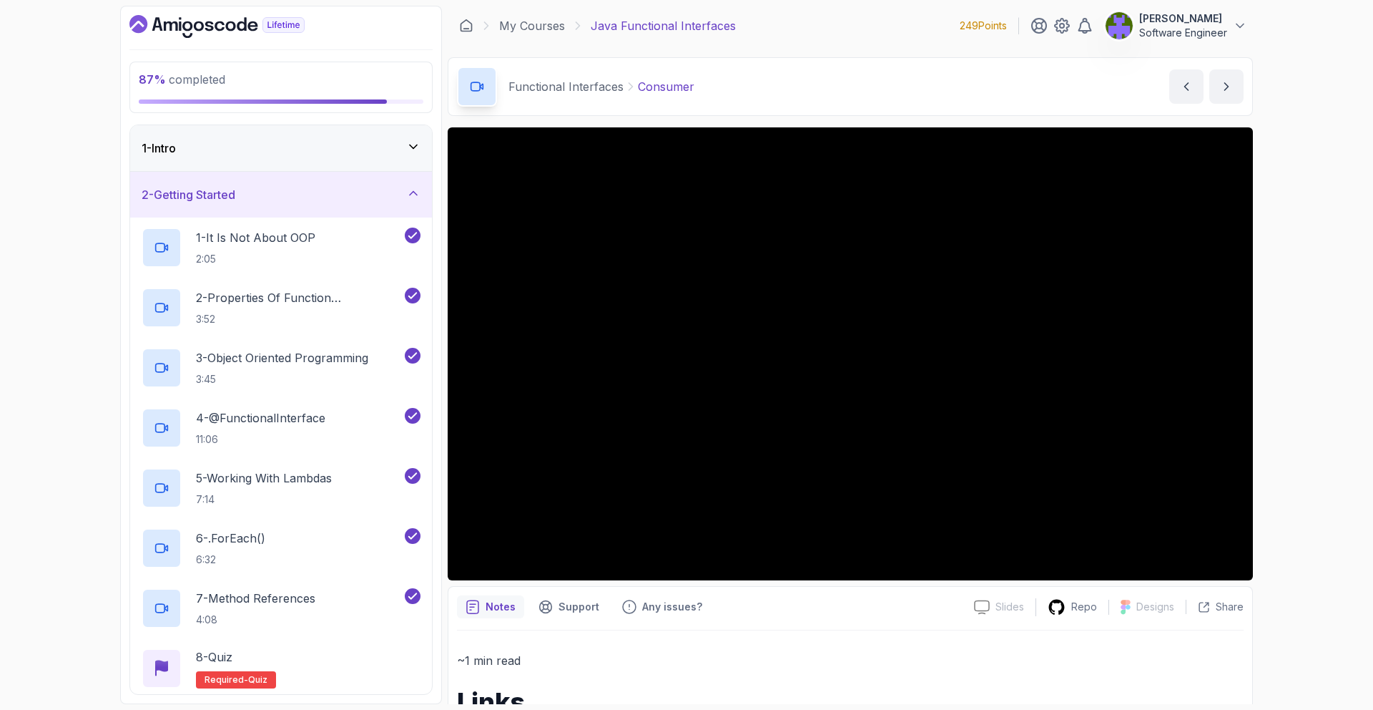
scroll to position [34, 0]
